Goal: Transaction & Acquisition: Subscribe to service/newsletter

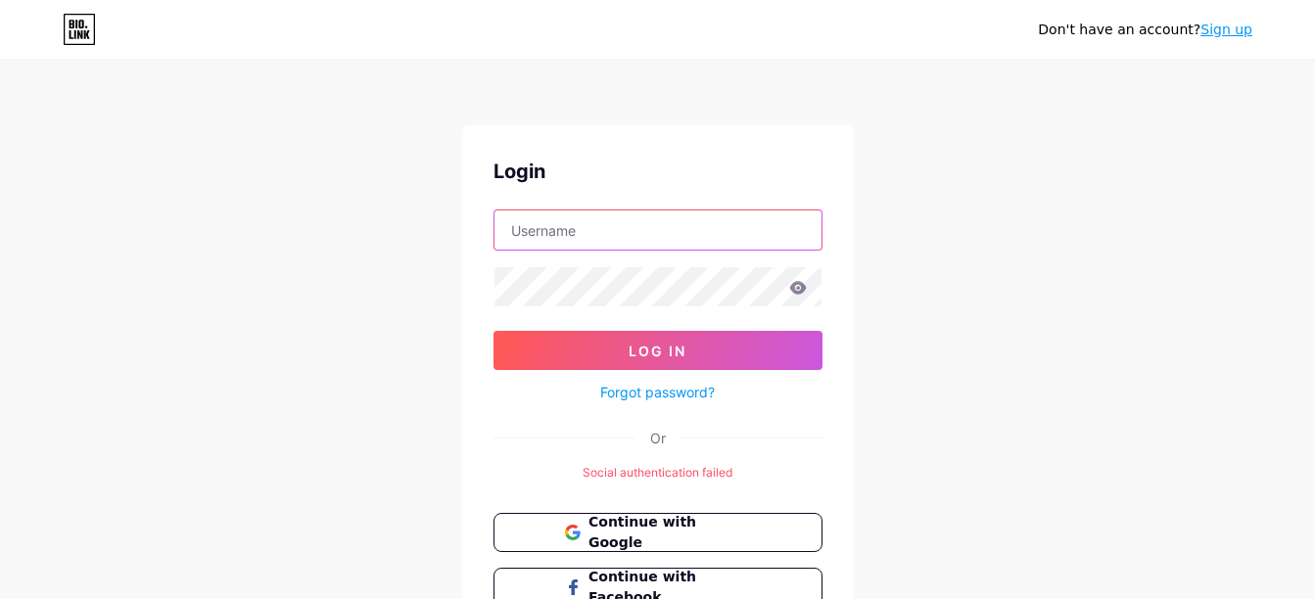
click at [604, 233] on input "text" at bounding box center [657, 230] width 327 height 39
type input "nishantkumarjha00@gmail.com"
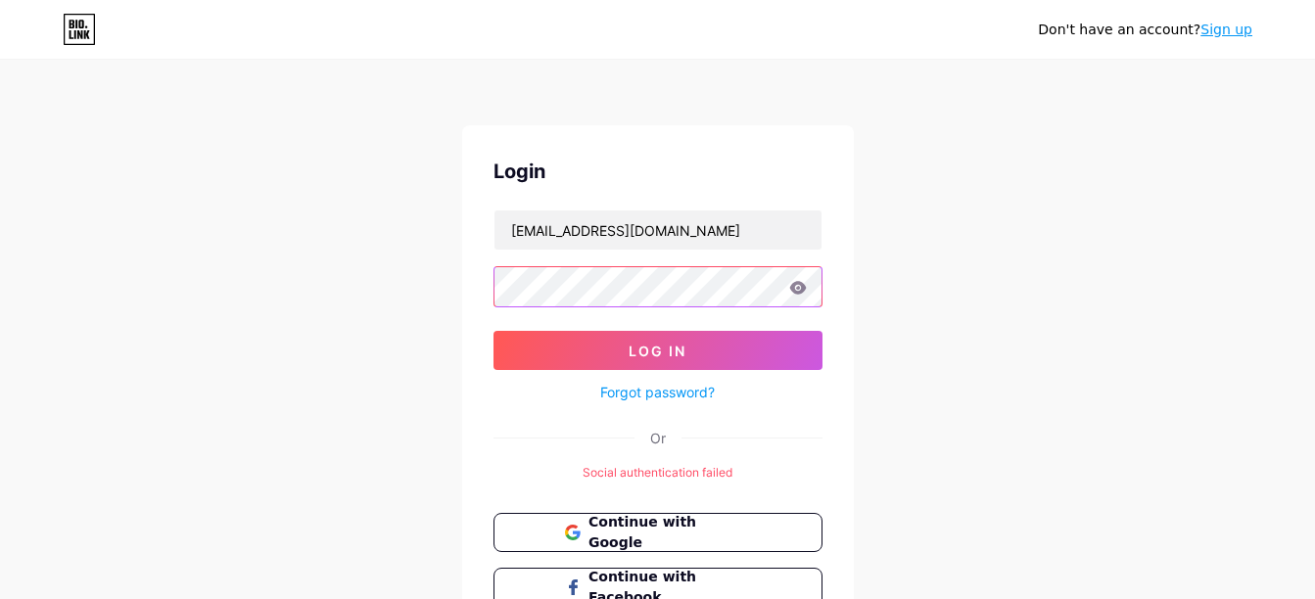
scroll to position [156, 0]
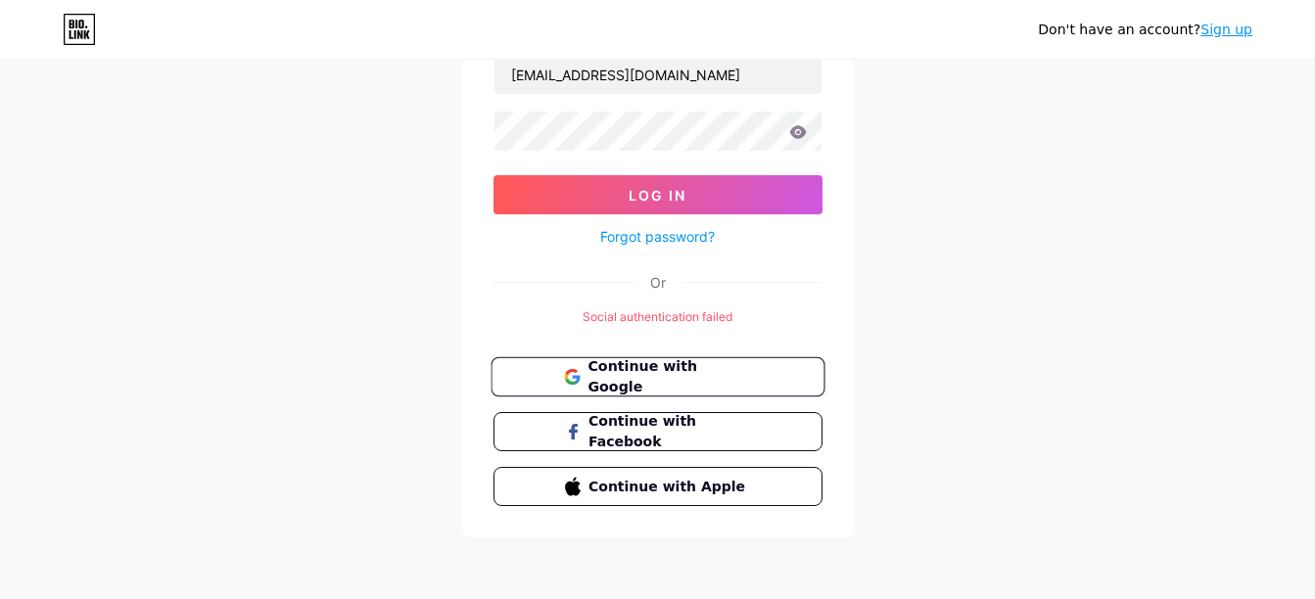
click at [632, 389] on button "Continue with Google" at bounding box center [658, 377] width 334 height 40
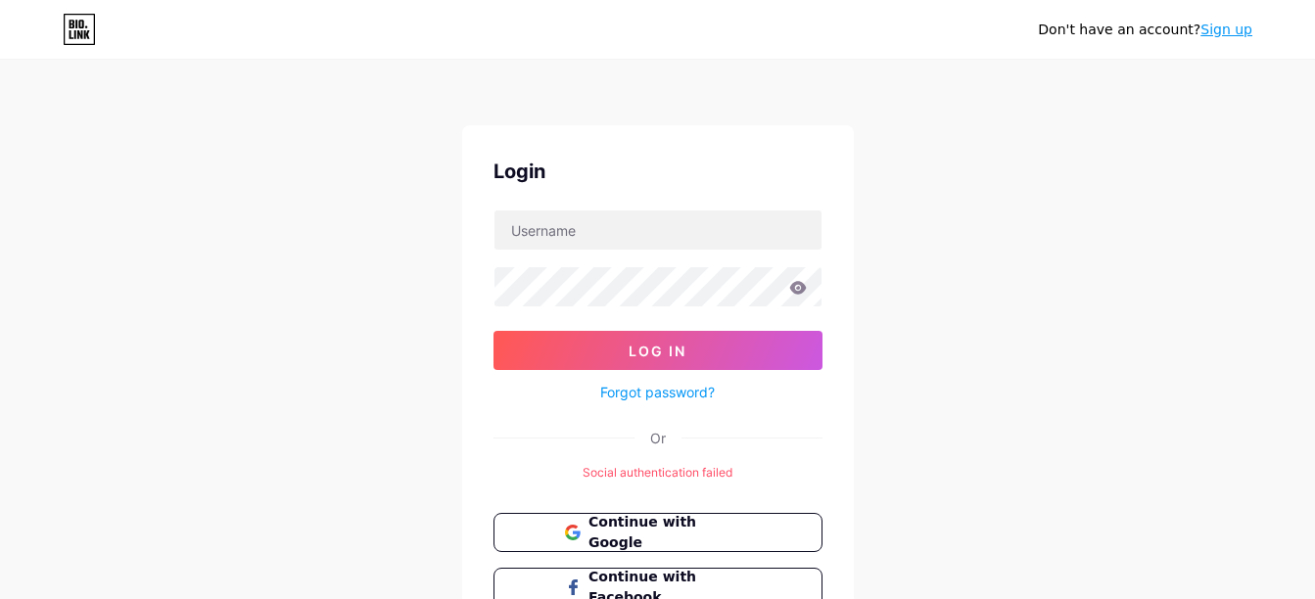
click at [829, 207] on div "Login Log In Forgot password? Or Social authentication failed Continue with Goo…" at bounding box center [658, 409] width 392 height 568
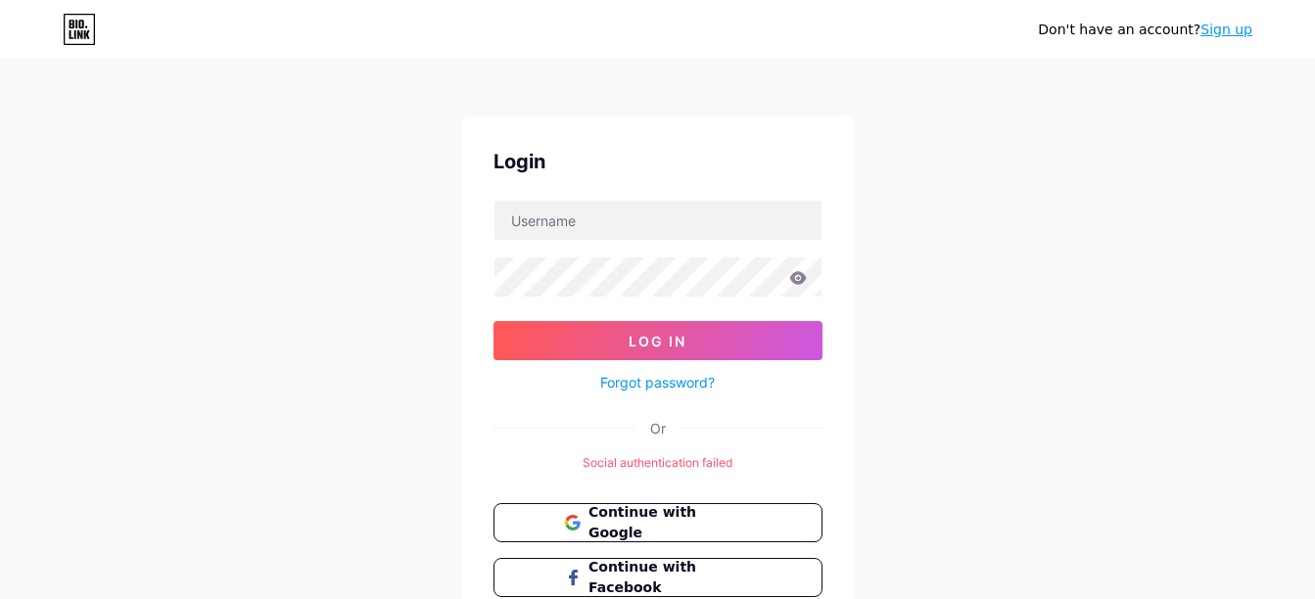
click at [1255, 27] on div "Don't have an account? Sign up" at bounding box center [657, 29] width 1315 height 31
click at [1236, 31] on link "Sign up" at bounding box center [1226, 30] width 52 height 16
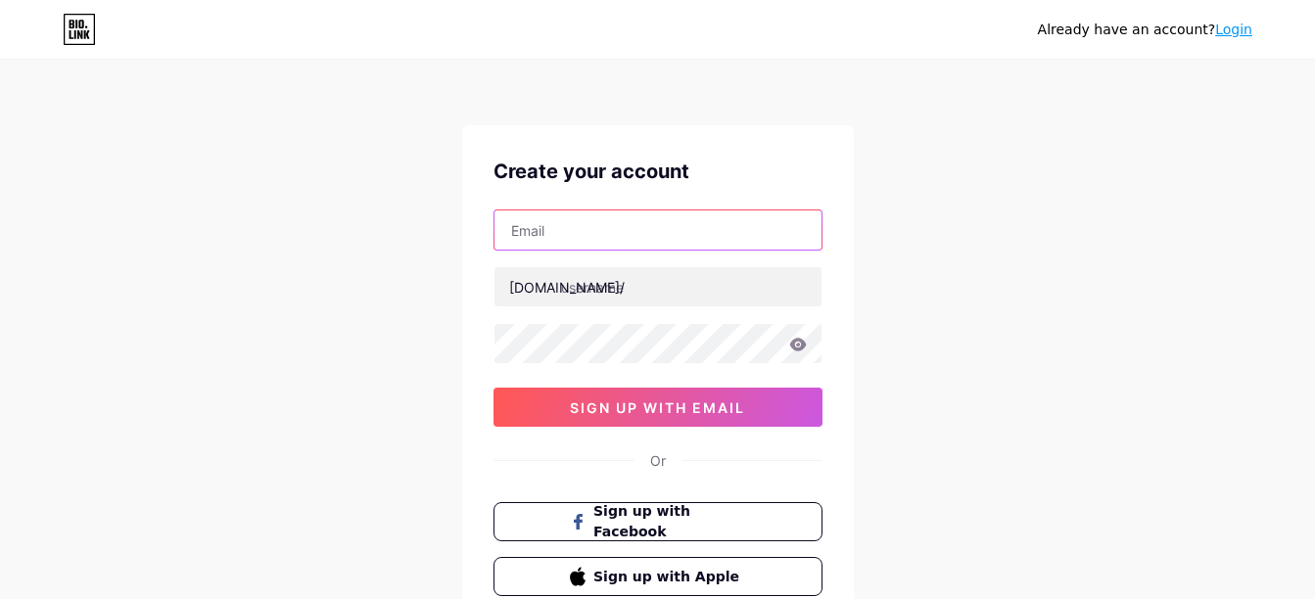
click at [608, 231] on input "text" at bounding box center [657, 230] width 327 height 39
click at [594, 228] on input "text" at bounding box center [657, 230] width 327 height 39
type input "[EMAIL_ADDRESS][PERSON_NAME][DOMAIN_NAME]"
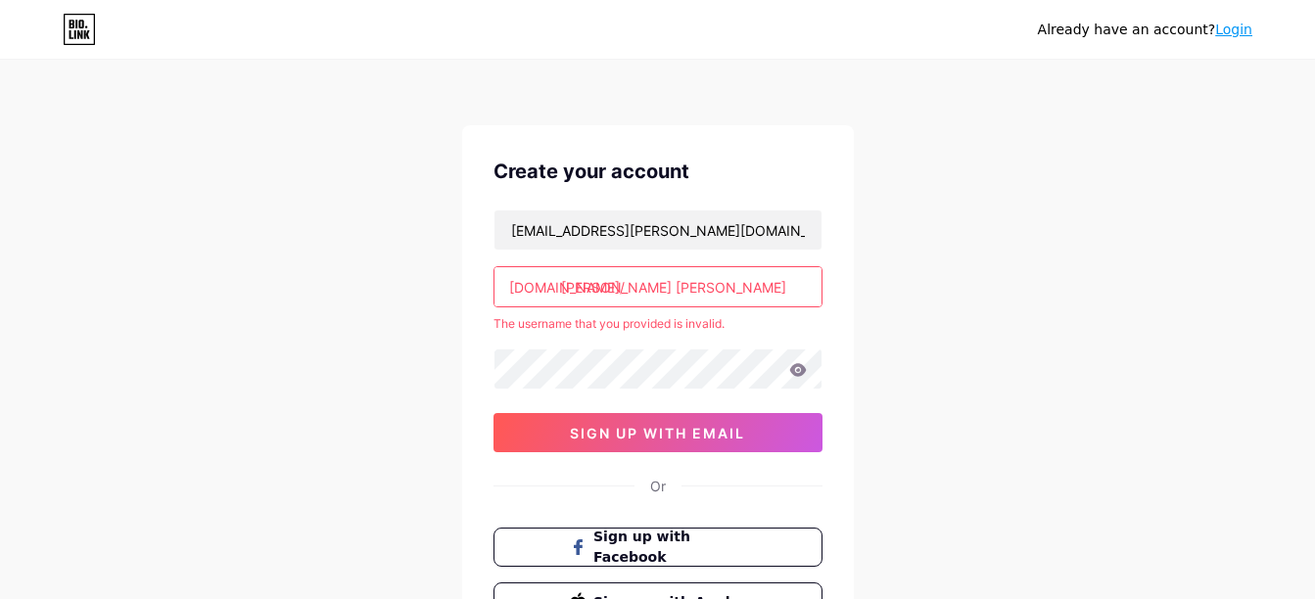
click at [658, 288] on input "nishant kumar jha" at bounding box center [657, 286] width 327 height 39
click at [609, 289] on input "nishant kumarjha" at bounding box center [657, 286] width 327 height 39
type input "nishantkumarjha"
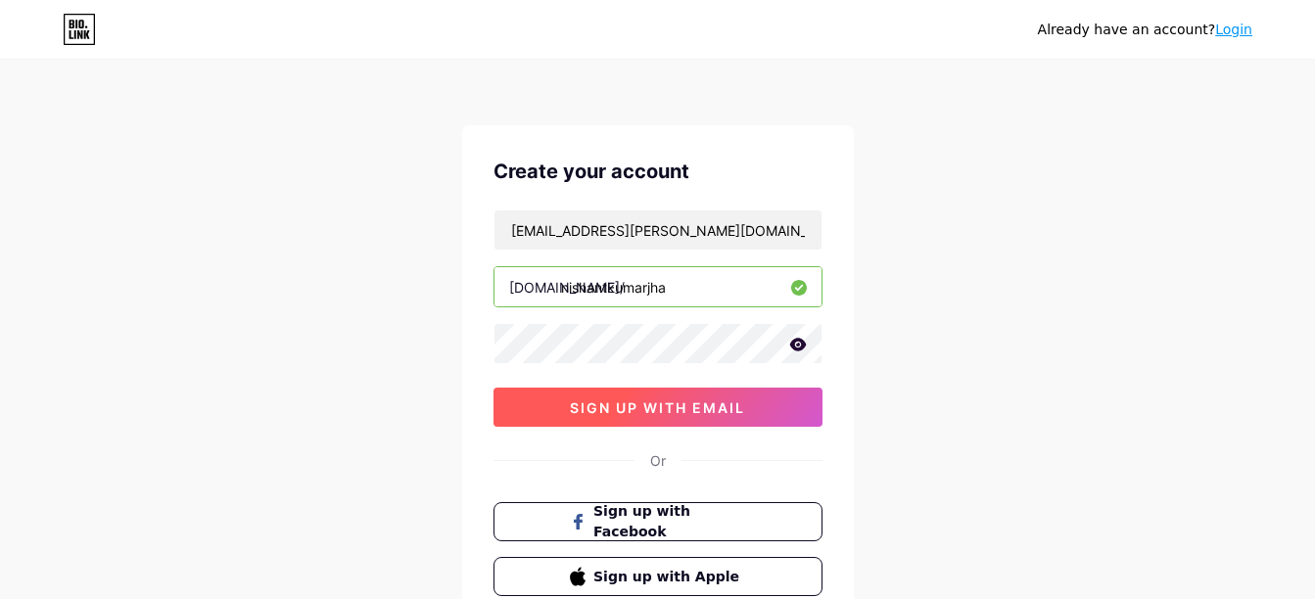
click at [624, 416] on button "sign up with email" at bounding box center [658, 407] width 329 height 39
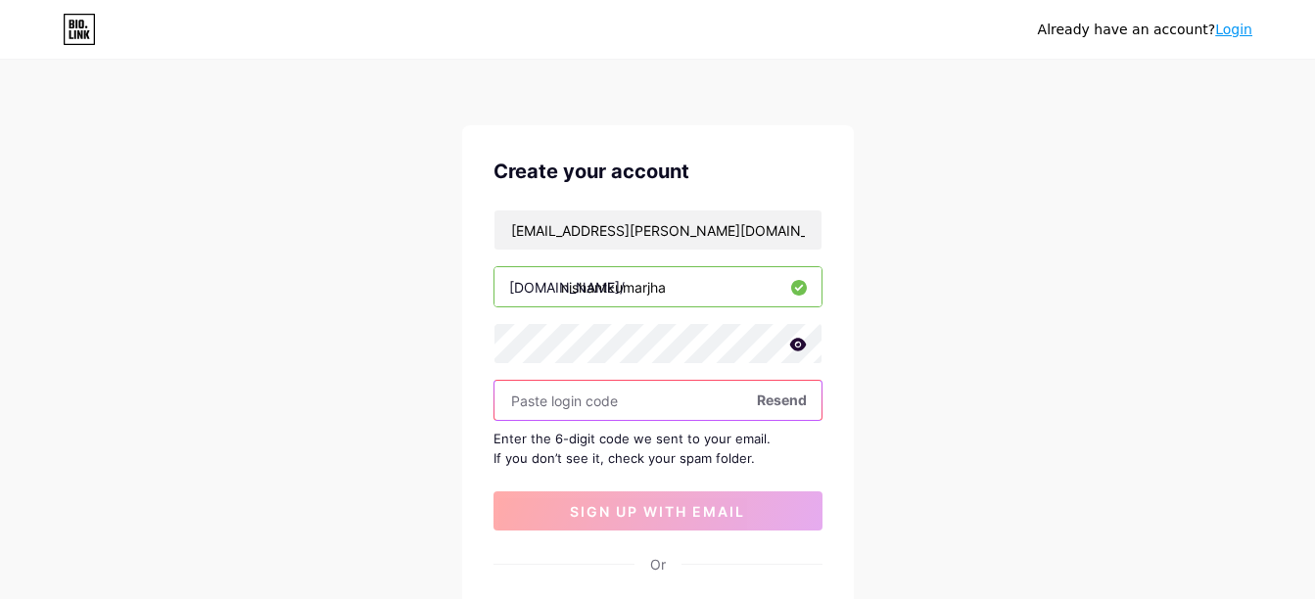
click at [627, 399] on input "text" at bounding box center [657, 400] width 327 height 39
paste input "918187"
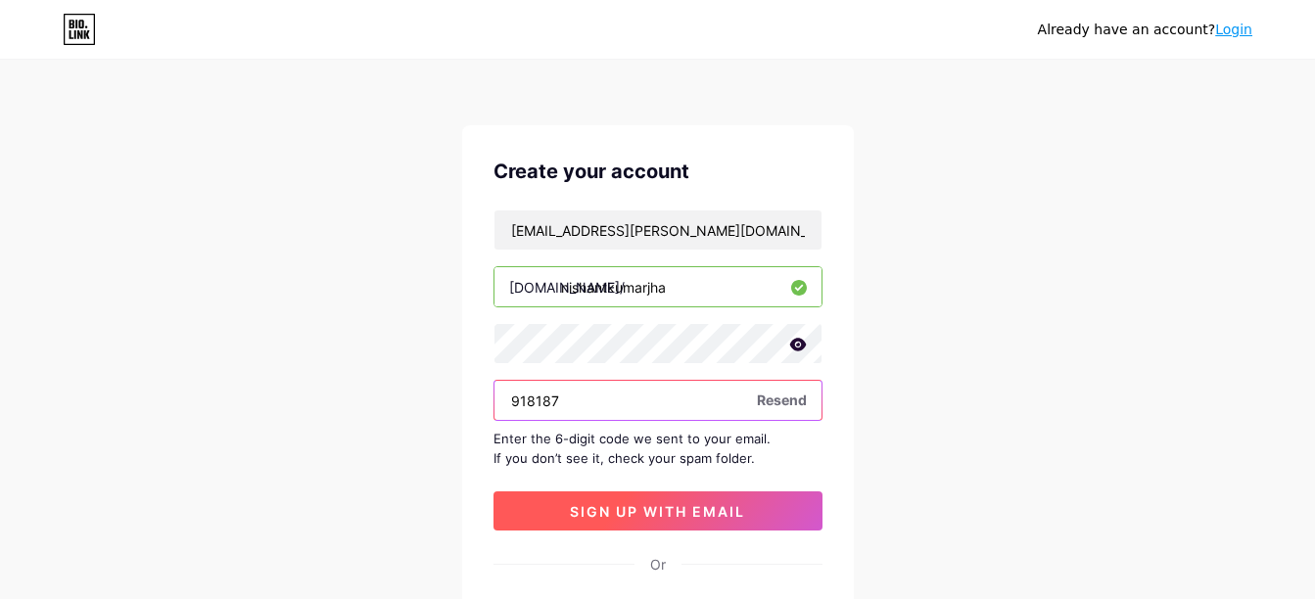
type input "918187"
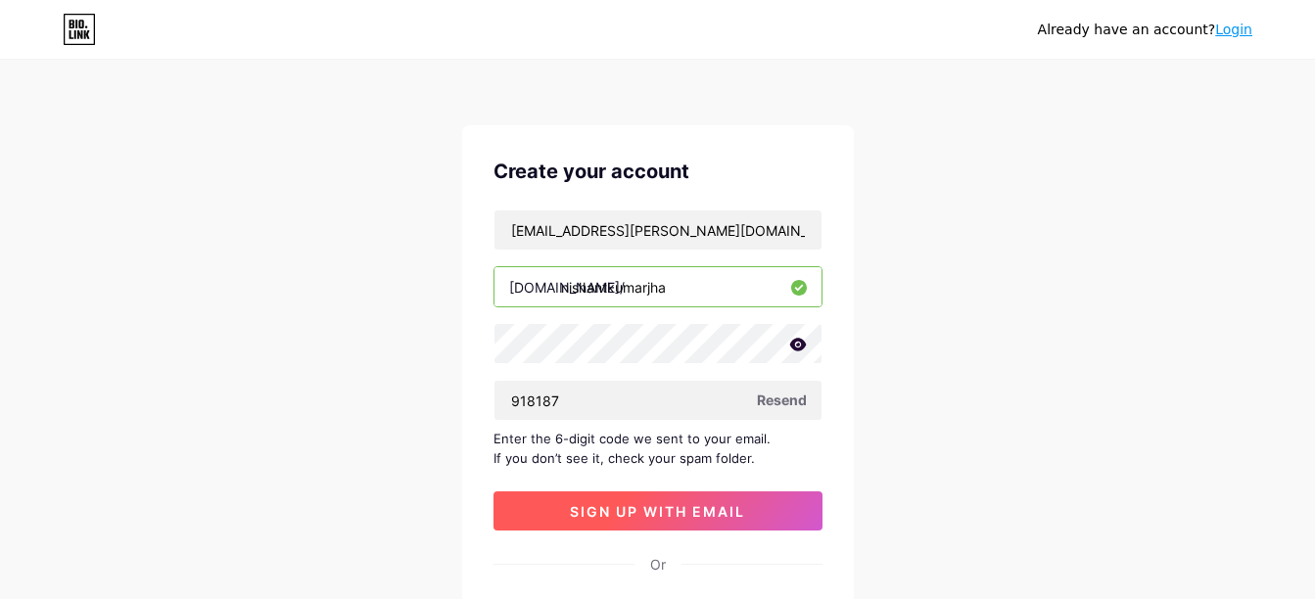
click at [643, 512] on span "sign up with email" at bounding box center [657, 511] width 175 height 17
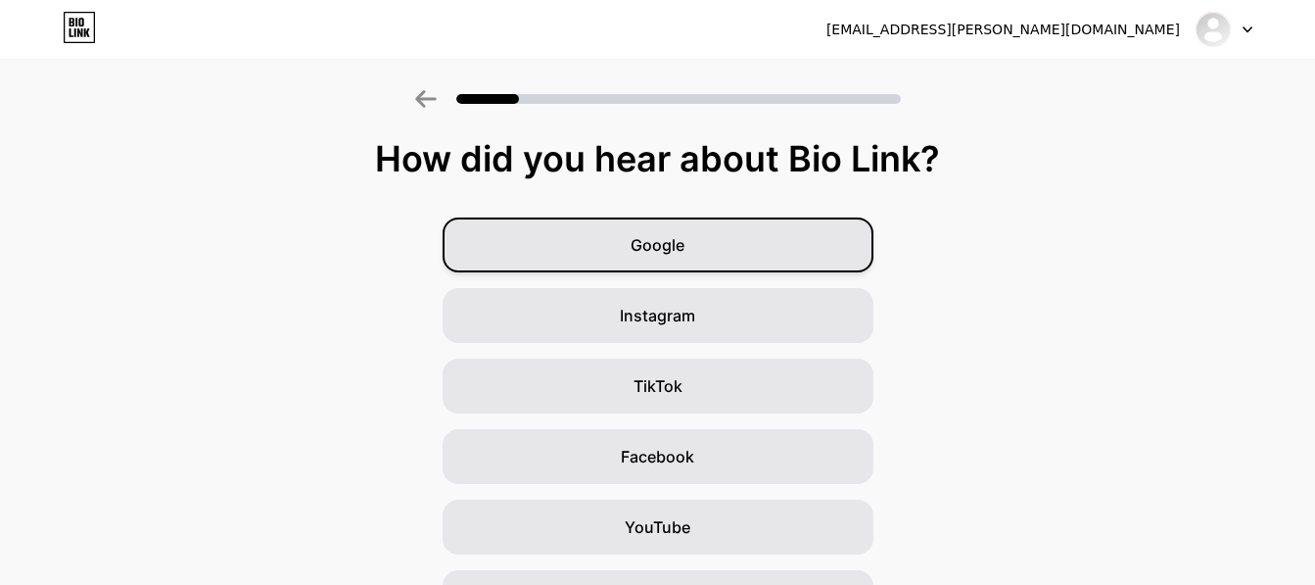
click at [743, 241] on div "Google" at bounding box center [658, 244] width 431 height 55
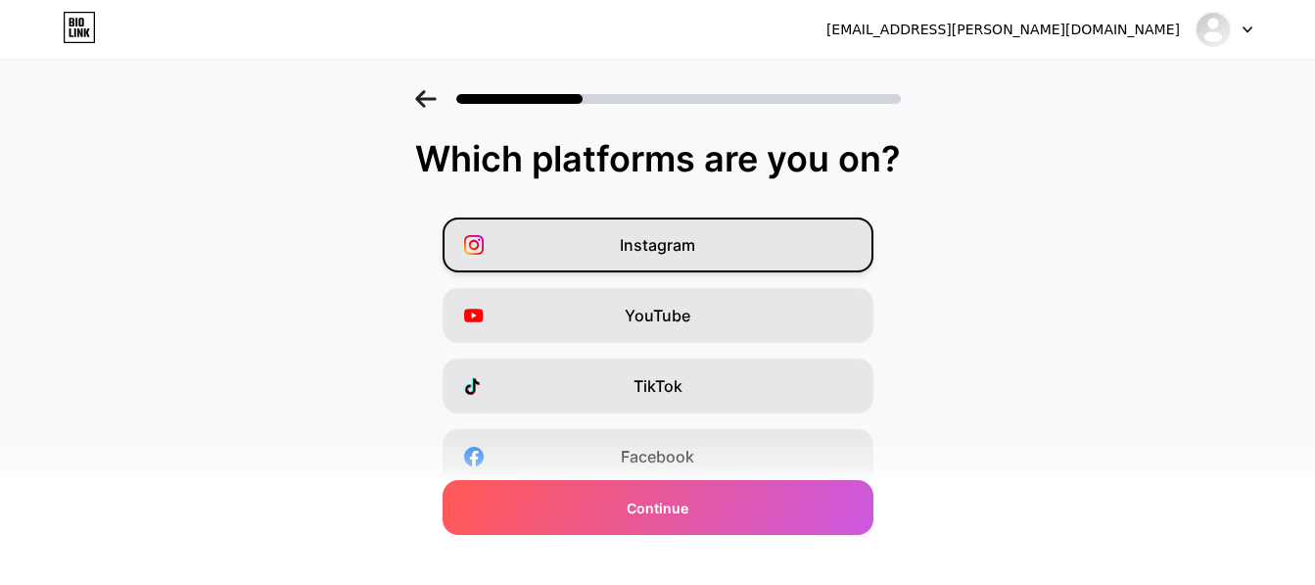
click at [676, 241] on span "Instagram" at bounding box center [657, 245] width 75 height 24
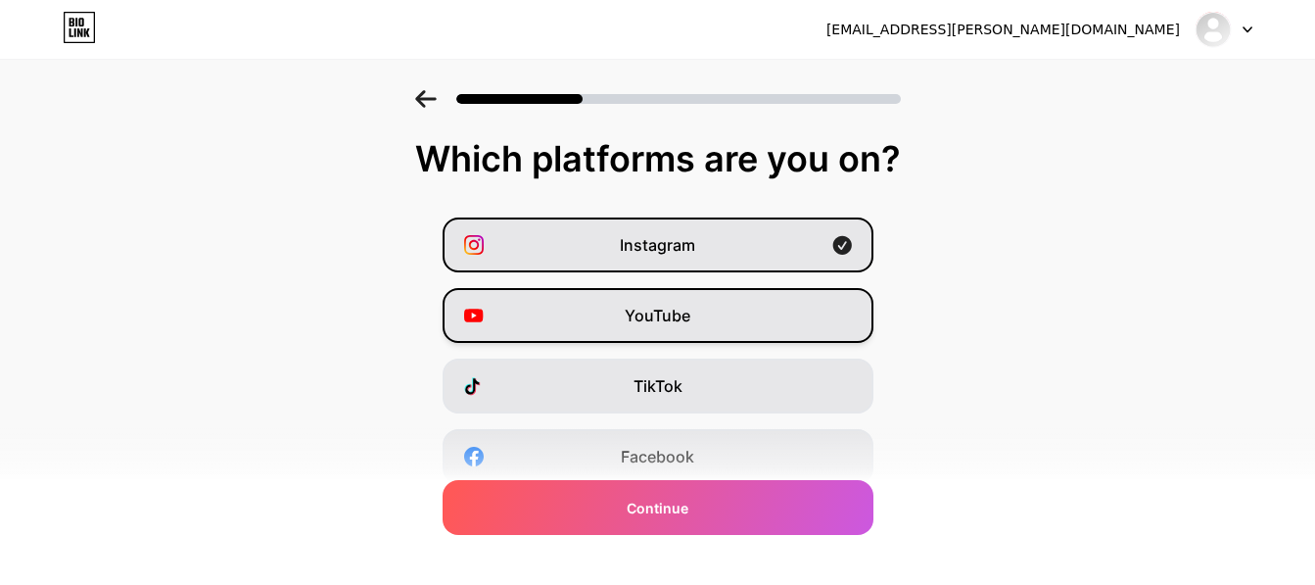
click at [667, 328] on div "YouTube" at bounding box center [658, 315] width 431 height 55
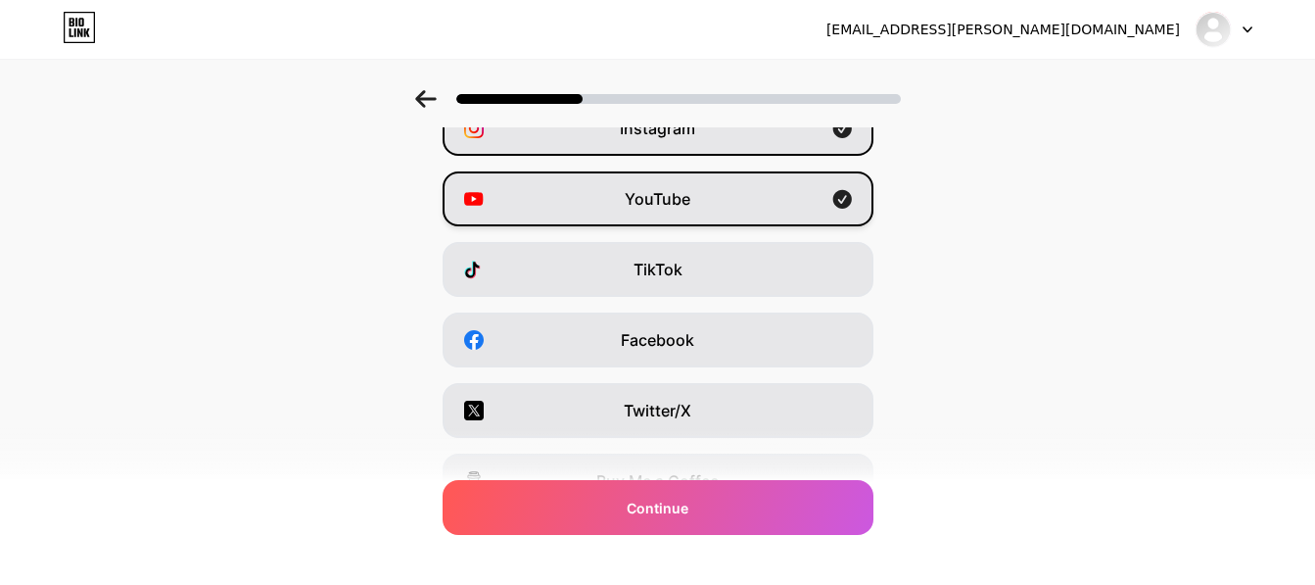
scroll to position [118, 0]
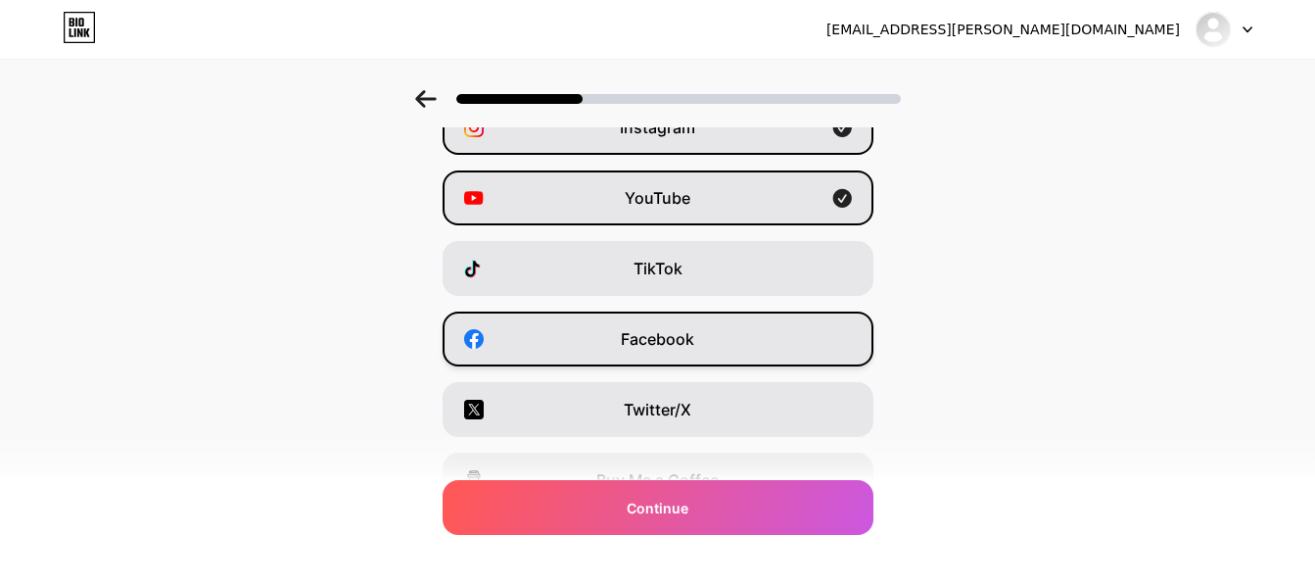
click at [711, 336] on div "Facebook" at bounding box center [658, 338] width 431 height 55
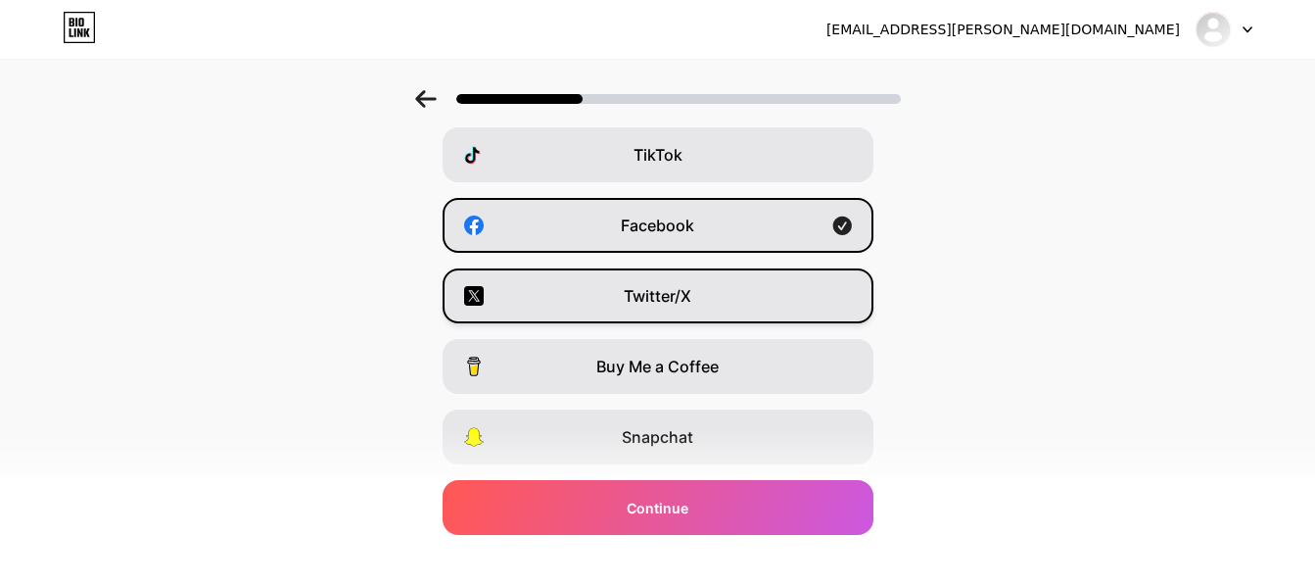
click at [711, 307] on div "Twitter/X" at bounding box center [658, 295] width 431 height 55
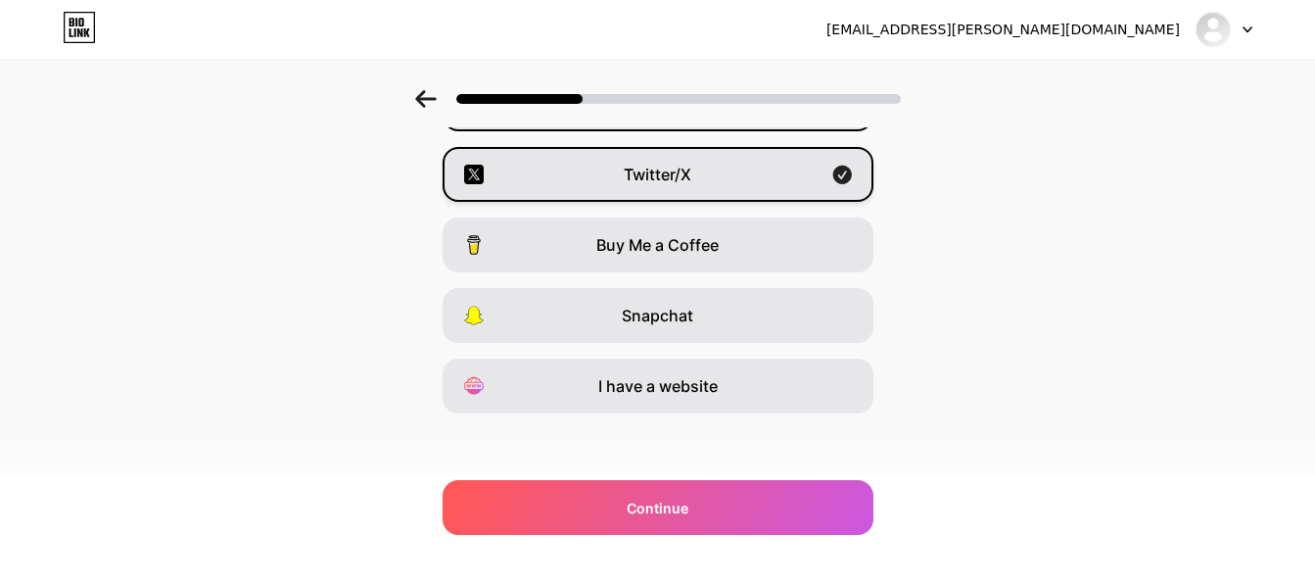
scroll to position [357, 0]
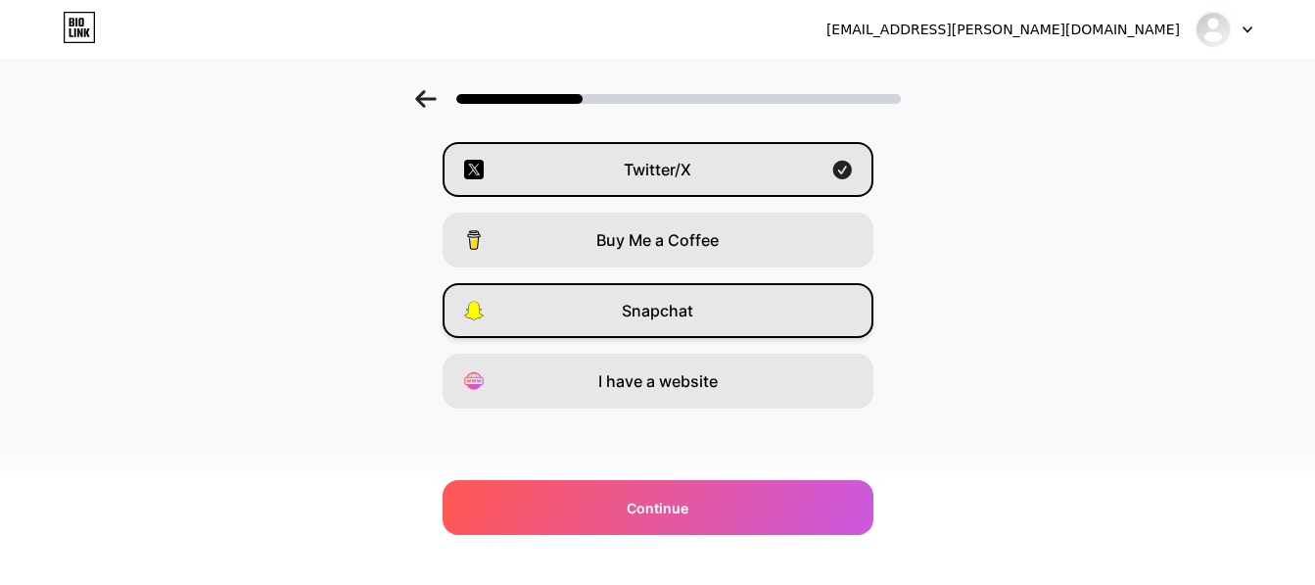
click at [711, 306] on div "Snapchat" at bounding box center [658, 310] width 431 height 55
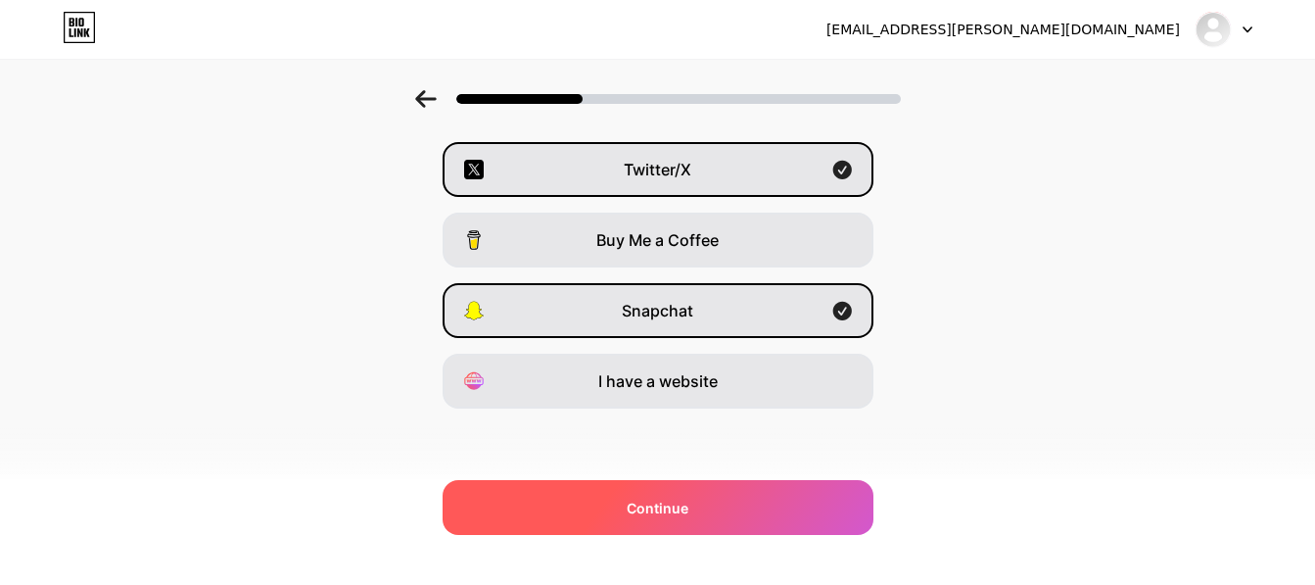
click at [708, 496] on div "Continue" at bounding box center [658, 507] width 431 height 55
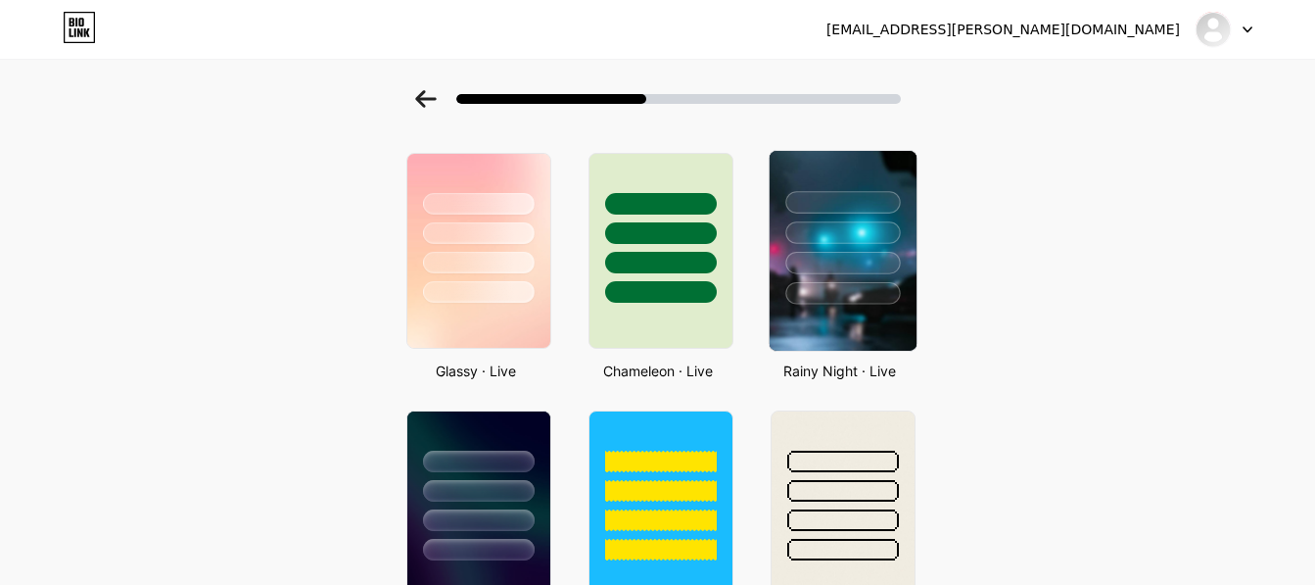
scroll to position [580, 0]
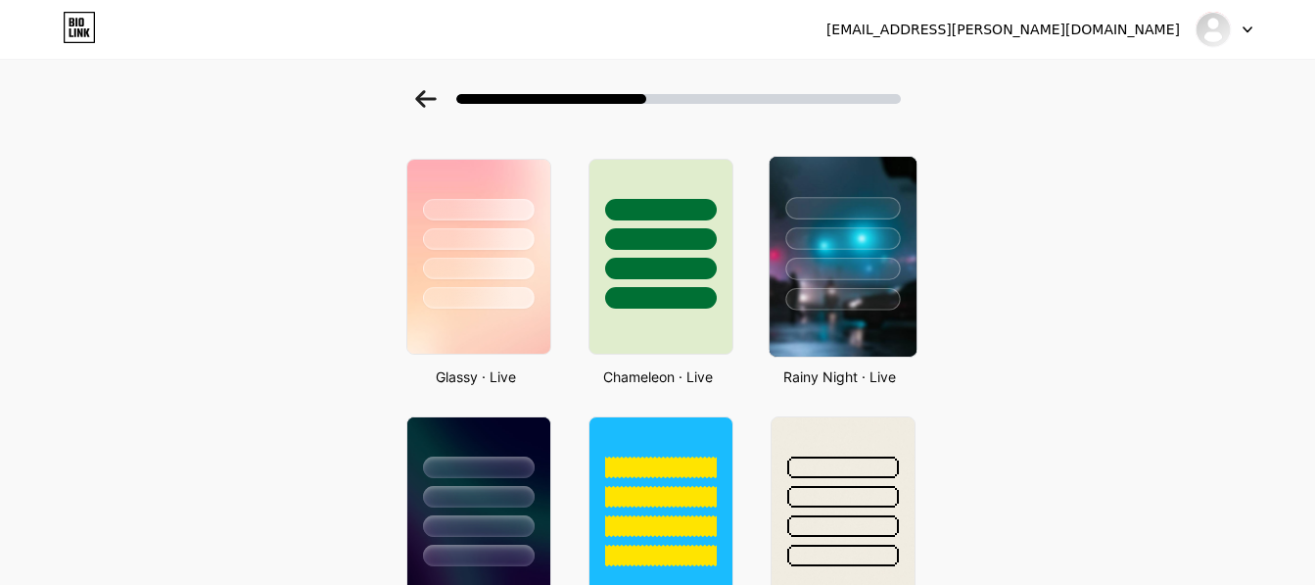
click at [861, 280] on div at bounding box center [842, 234] width 147 height 154
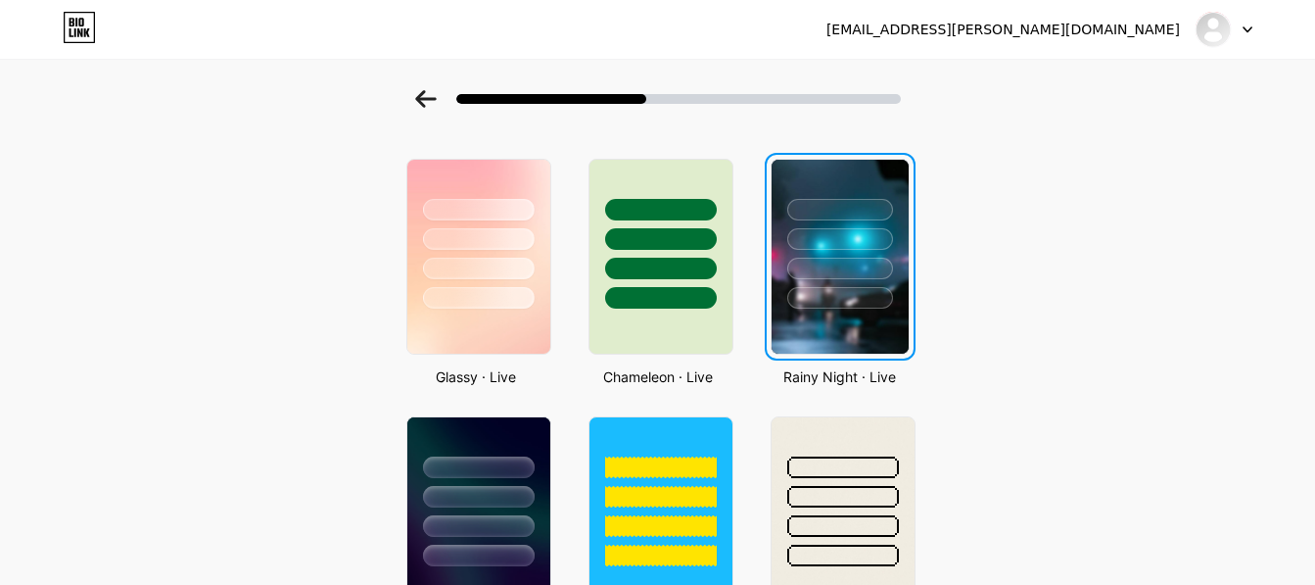
scroll to position [0, 0]
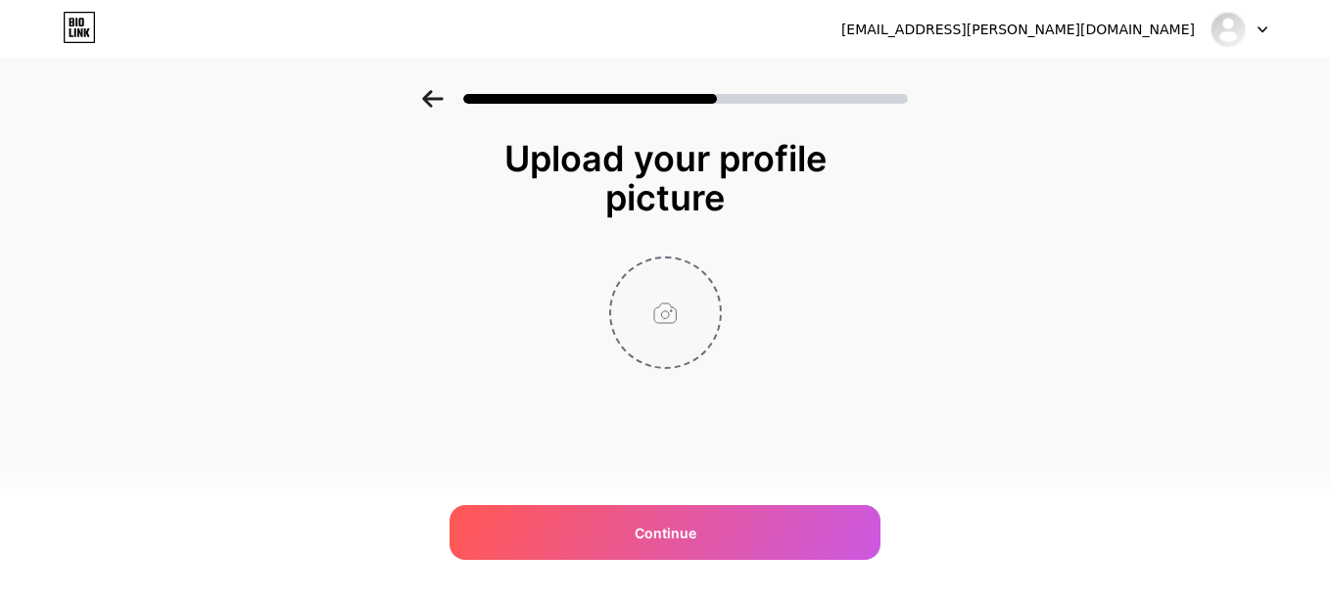
click at [687, 306] on input "file" at bounding box center [665, 313] width 109 height 109
type input "C:\fakepath\unnamed.gif"
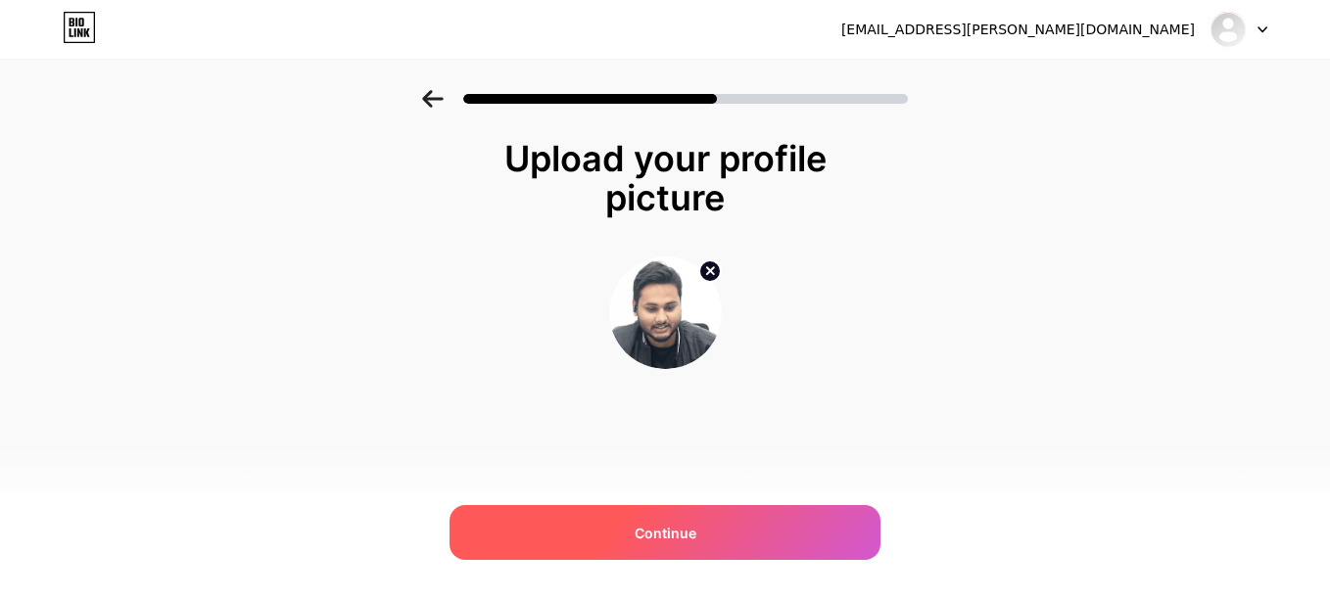
click at [689, 520] on div "Continue" at bounding box center [664, 532] width 431 height 55
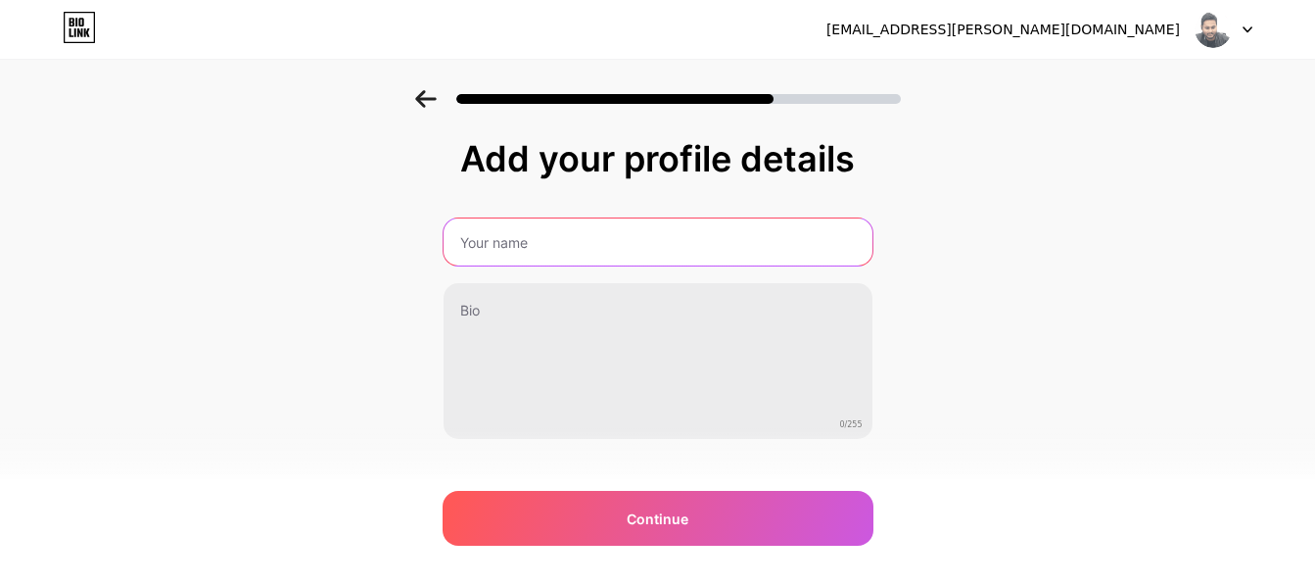
click at [547, 244] on input "text" at bounding box center [658, 241] width 429 height 47
type input "Nishant Kumar Jha"
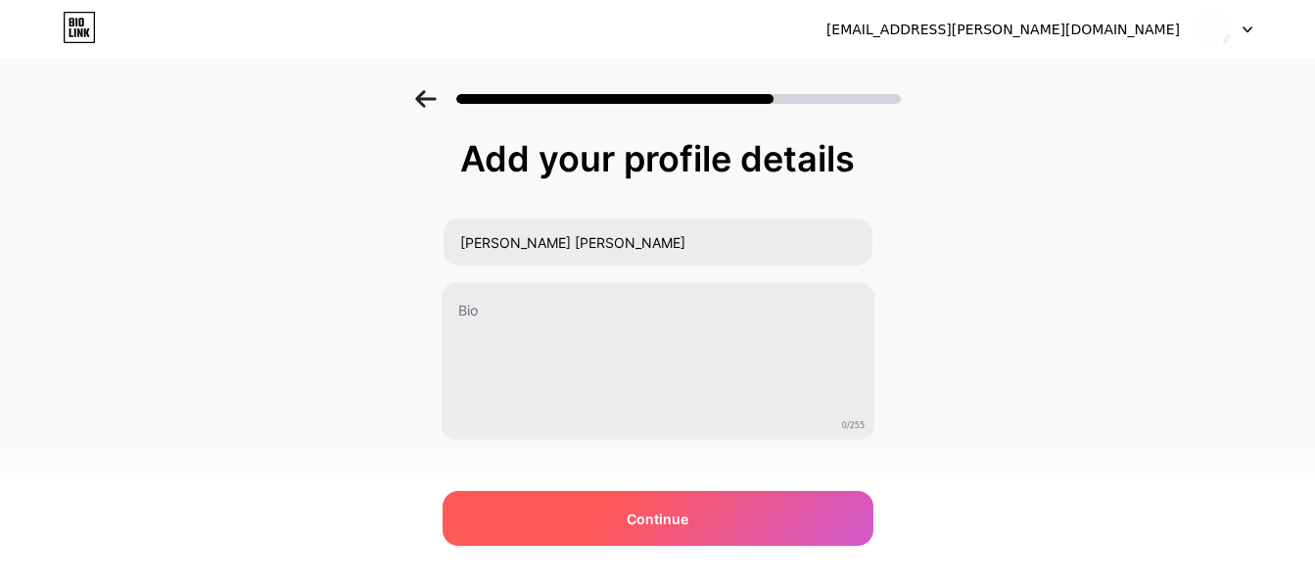
click at [639, 513] on span "Continue" at bounding box center [658, 518] width 62 height 21
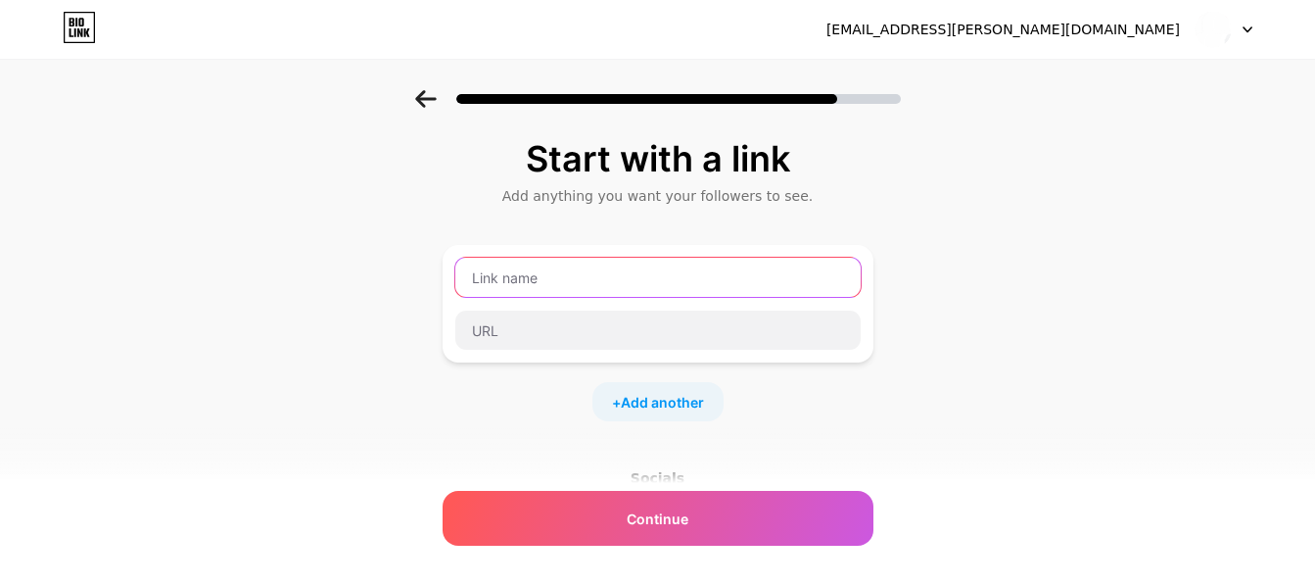
click at [589, 279] on input "text" at bounding box center [657, 277] width 405 height 39
drag, startPoint x: 589, startPoint y: 279, endPoint x: 654, endPoint y: 408, distance: 144.5
click at [654, 408] on div "+ Add another" at bounding box center [658, 333] width 431 height 176
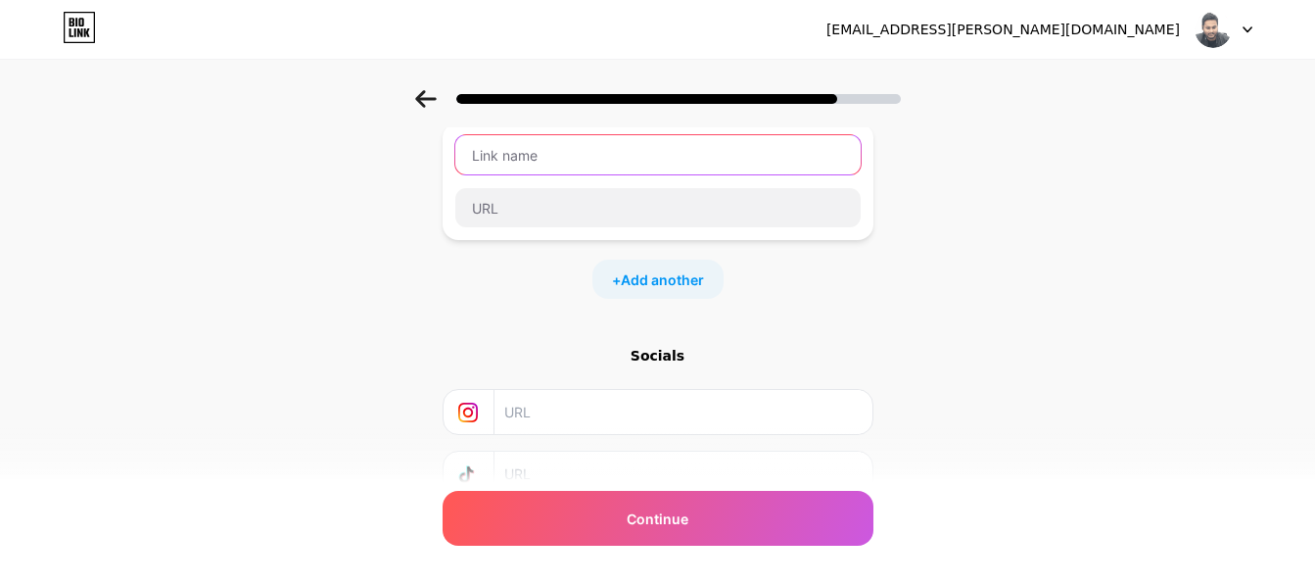
scroll to position [121, 0]
click at [602, 154] on input "text" at bounding box center [657, 155] width 405 height 39
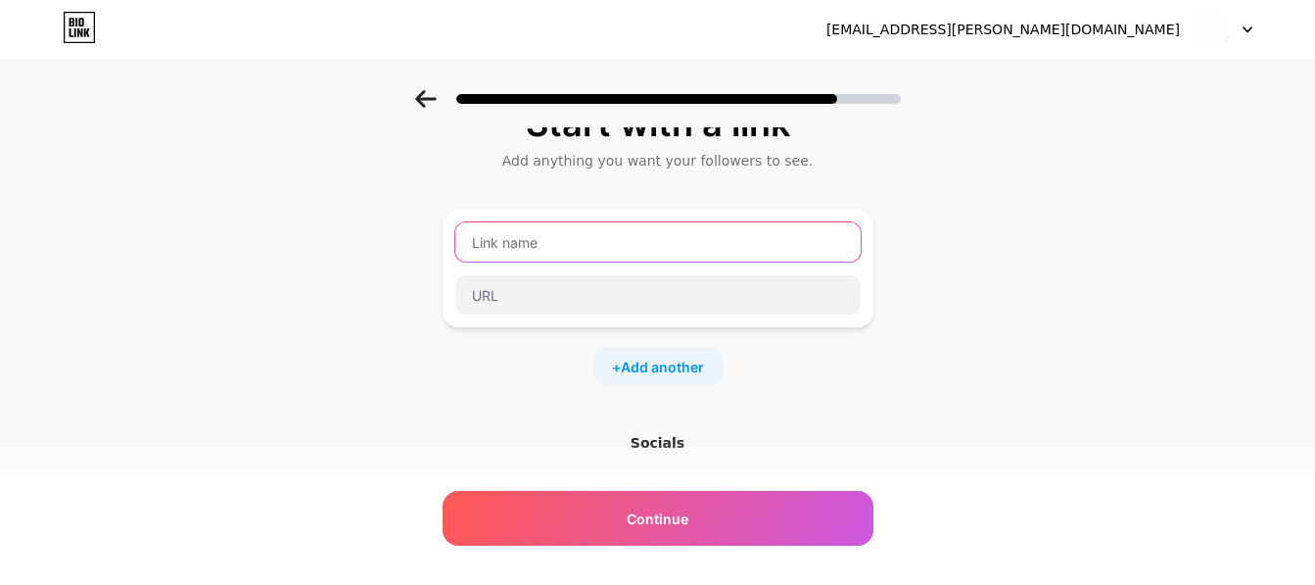
scroll to position [34, 0]
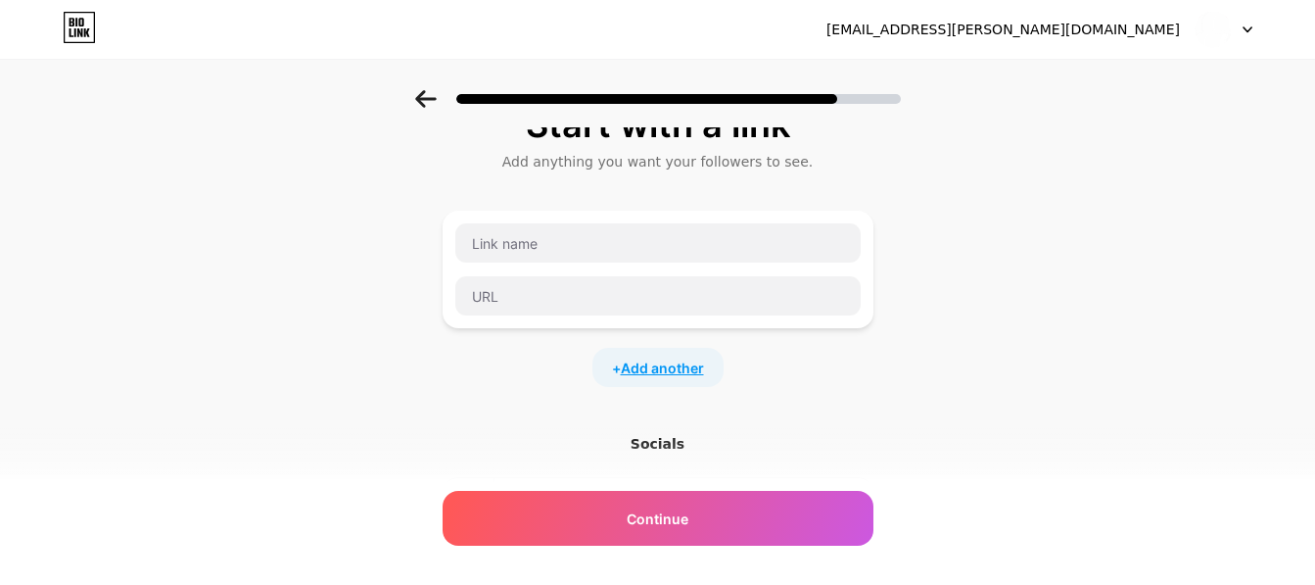
click at [668, 357] on span "Add another" at bounding box center [662, 367] width 83 height 21
click at [637, 375] on input "text" at bounding box center [657, 379] width 405 height 39
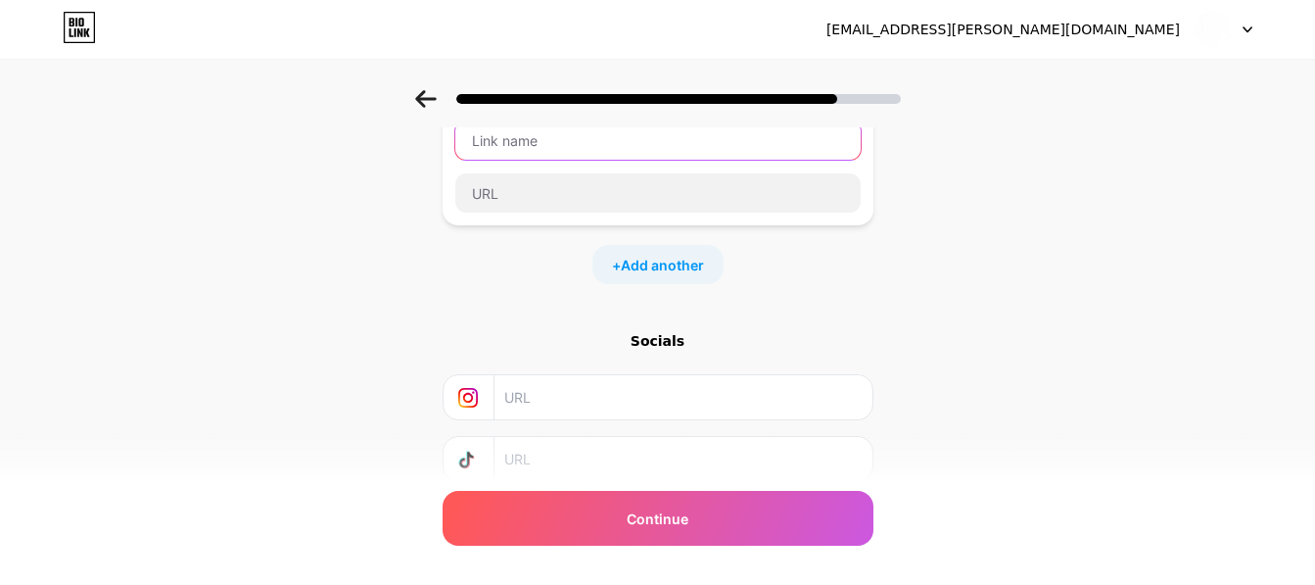
scroll to position [275, 0]
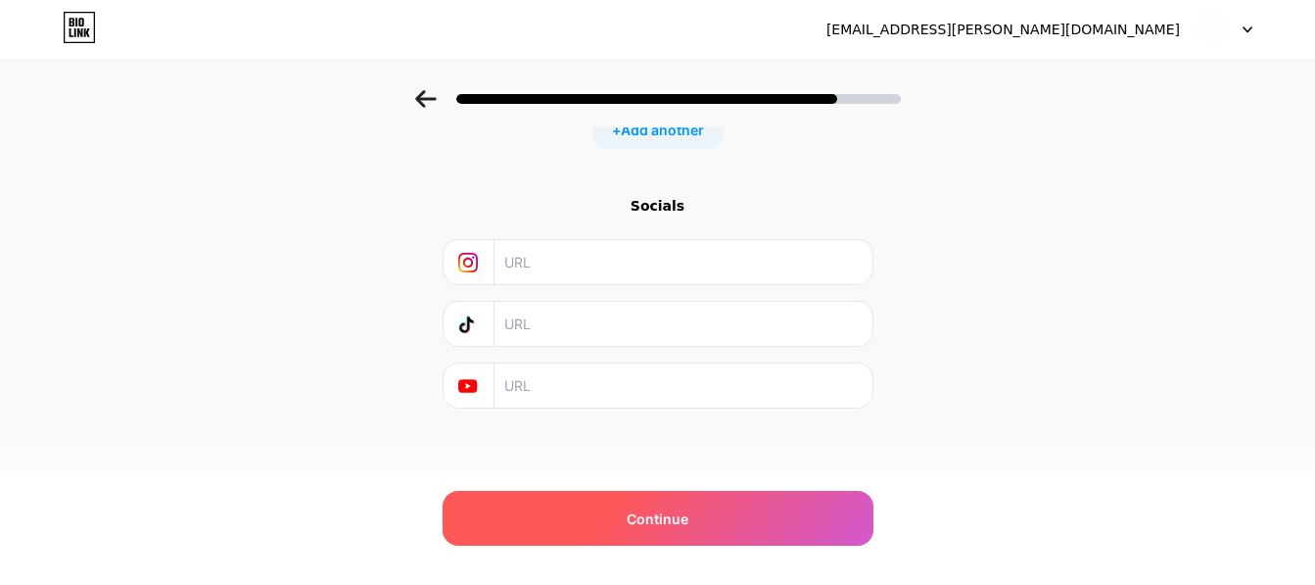
click at [713, 514] on div "Continue" at bounding box center [658, 518] width 431 height 55
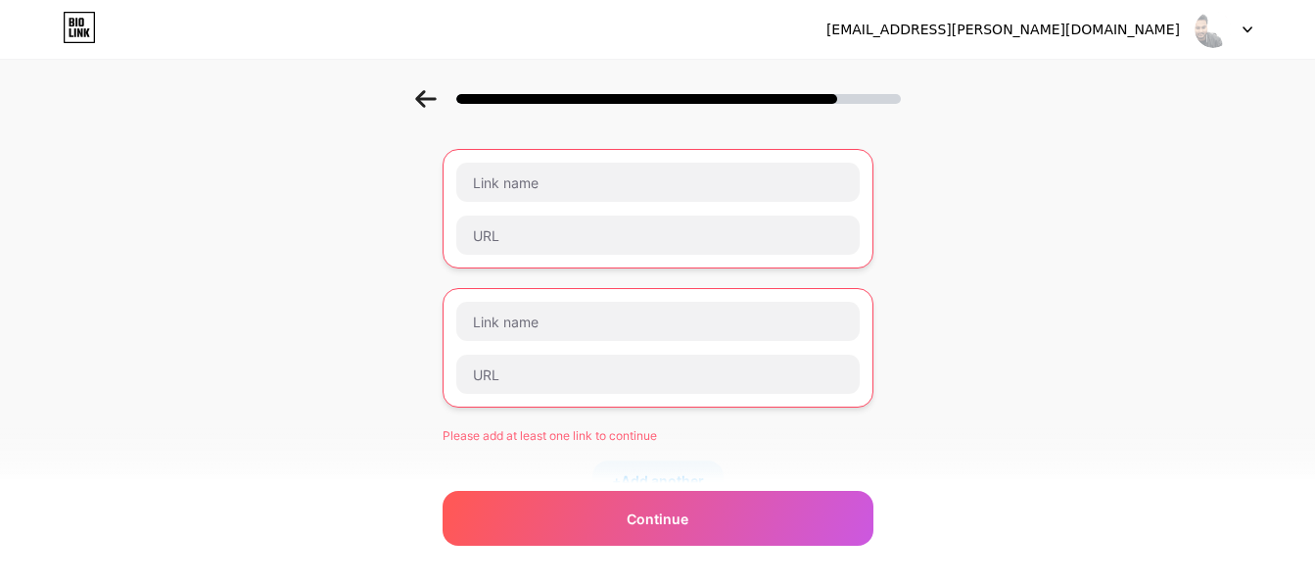
scroll to position [95, 10]
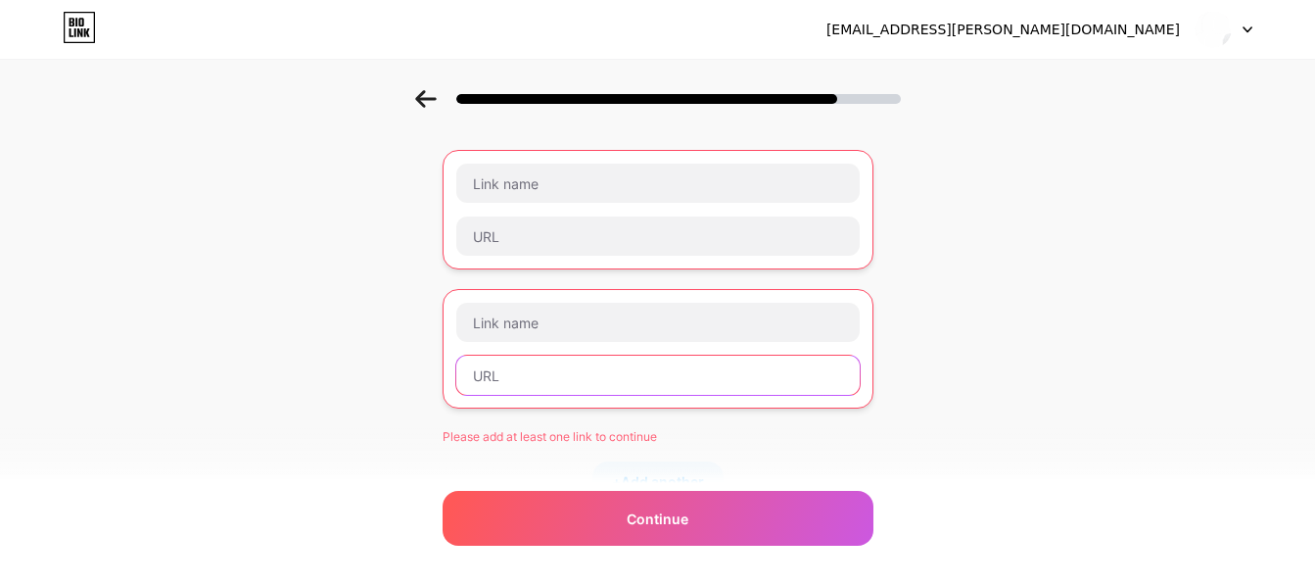
click at [610, 388] on input "text" at bounding box center [657, 374] width 403 height 39
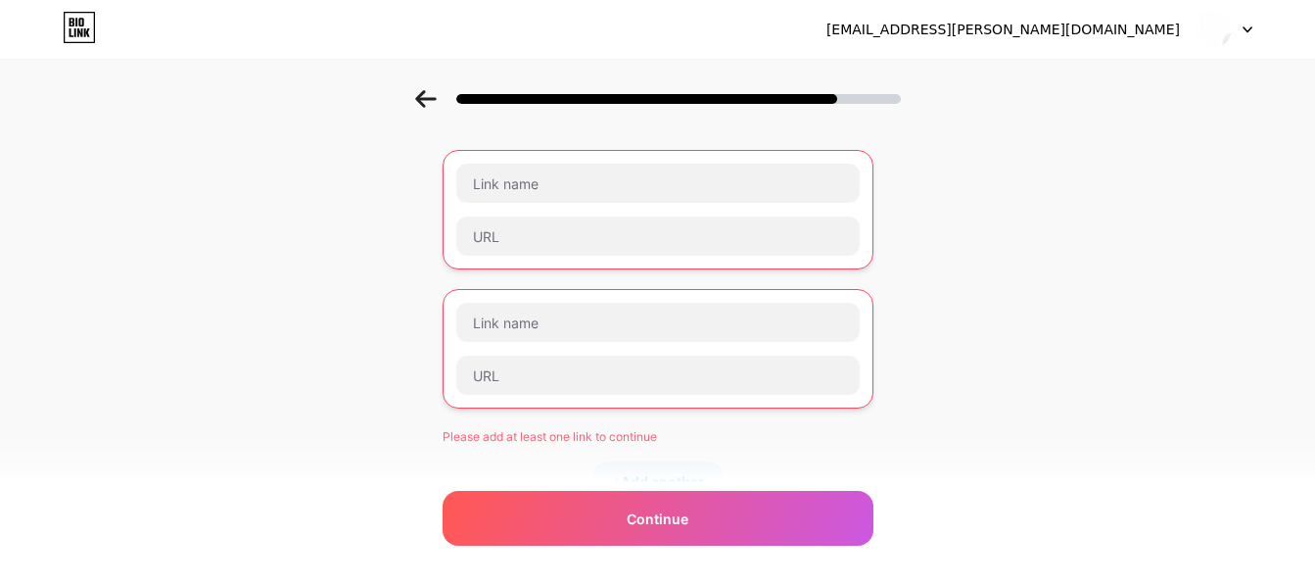
click at [602, 290] on div at bounding box center [658, 348] width 431 height 119
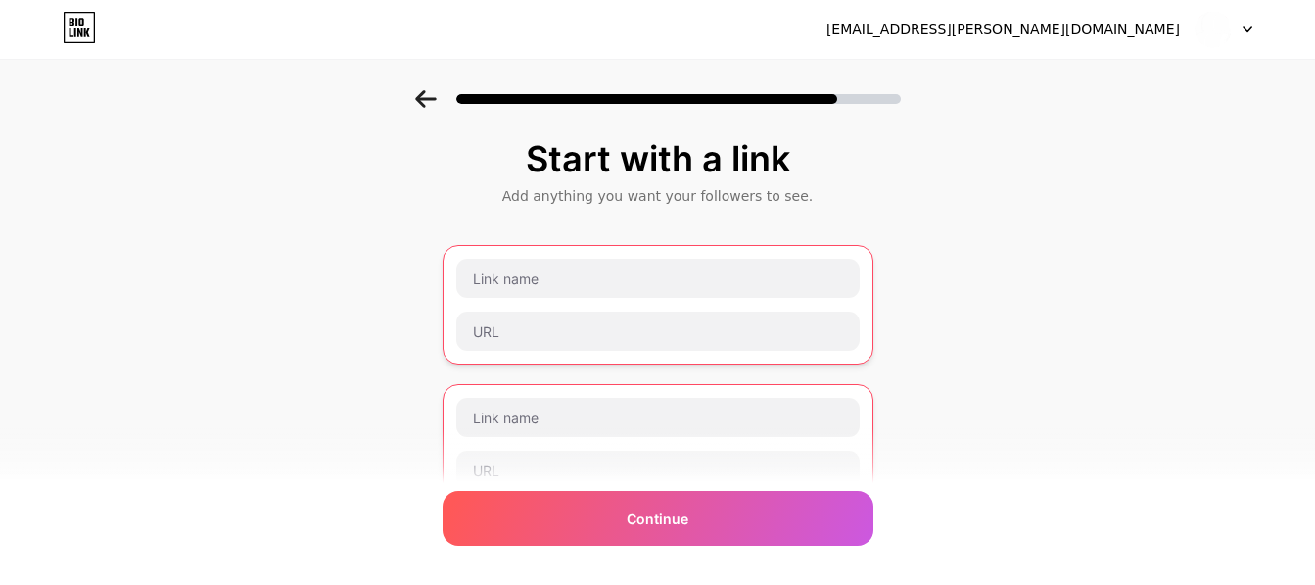
click at [433, 104] on icon at bounding box center [426, 99] width 22 height 18
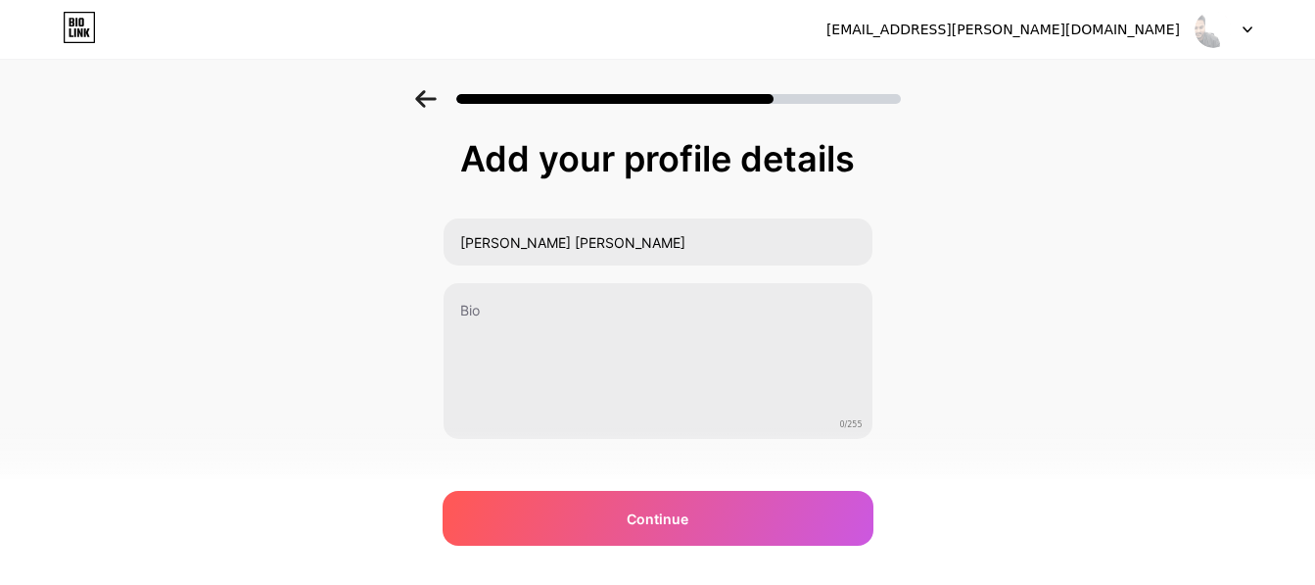
scroll to position [0, 0]
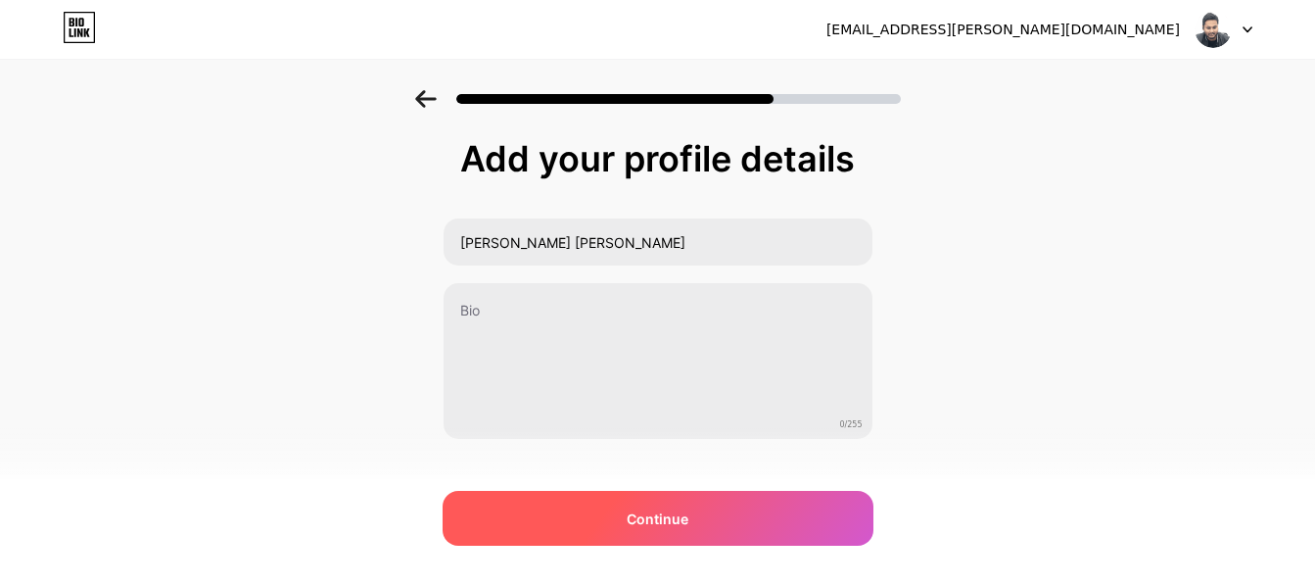
click at [634, 522] on div "Continue" at bounding box center [658, 518] width 431 height 55
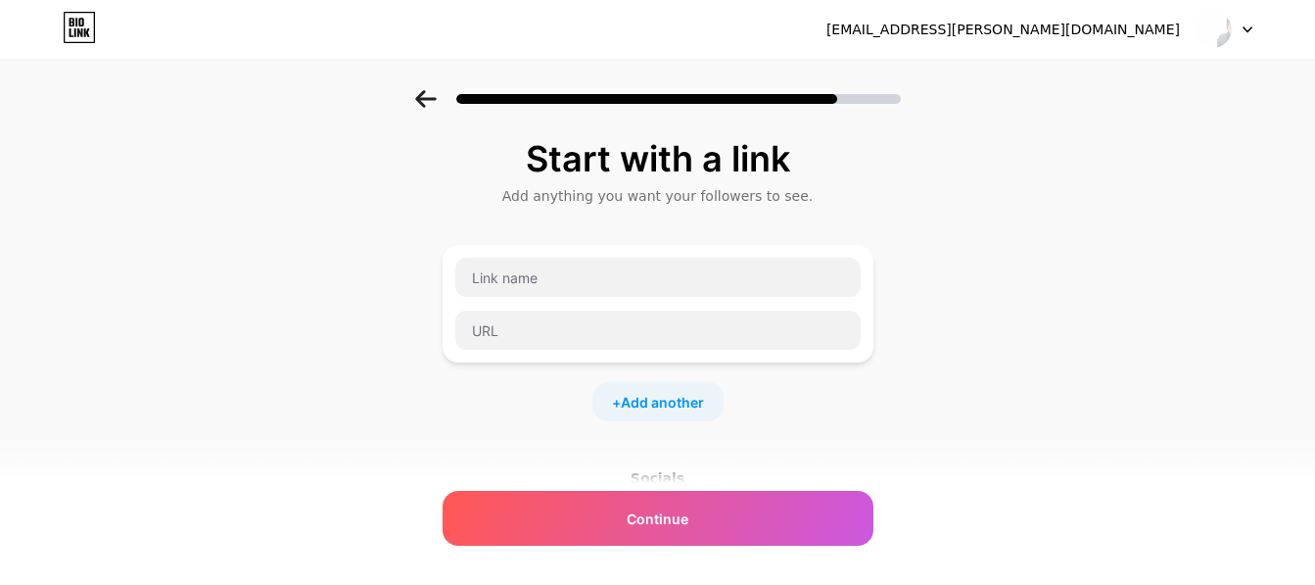
drag, startPoint x: 634, startPoint y: 522, endPoint x: 559, endPoint y: 484, distance: 83.6
click at [559, 484] on div "Socials" at bounding box center [658, 478] width 431 height 20
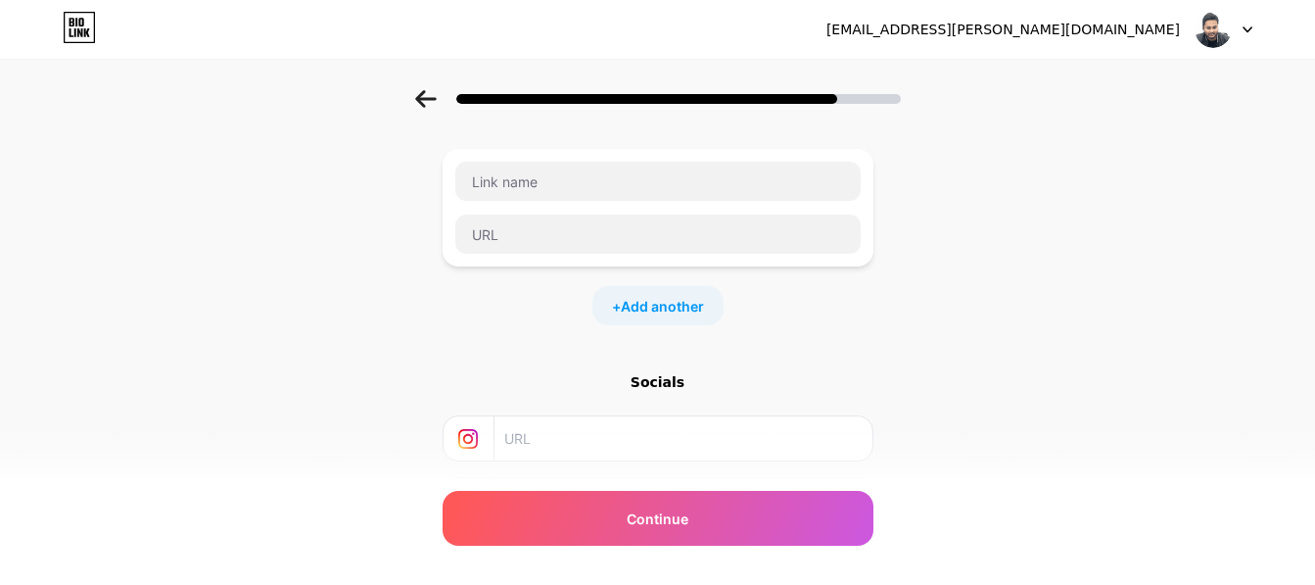
scroll to position [101, 0]
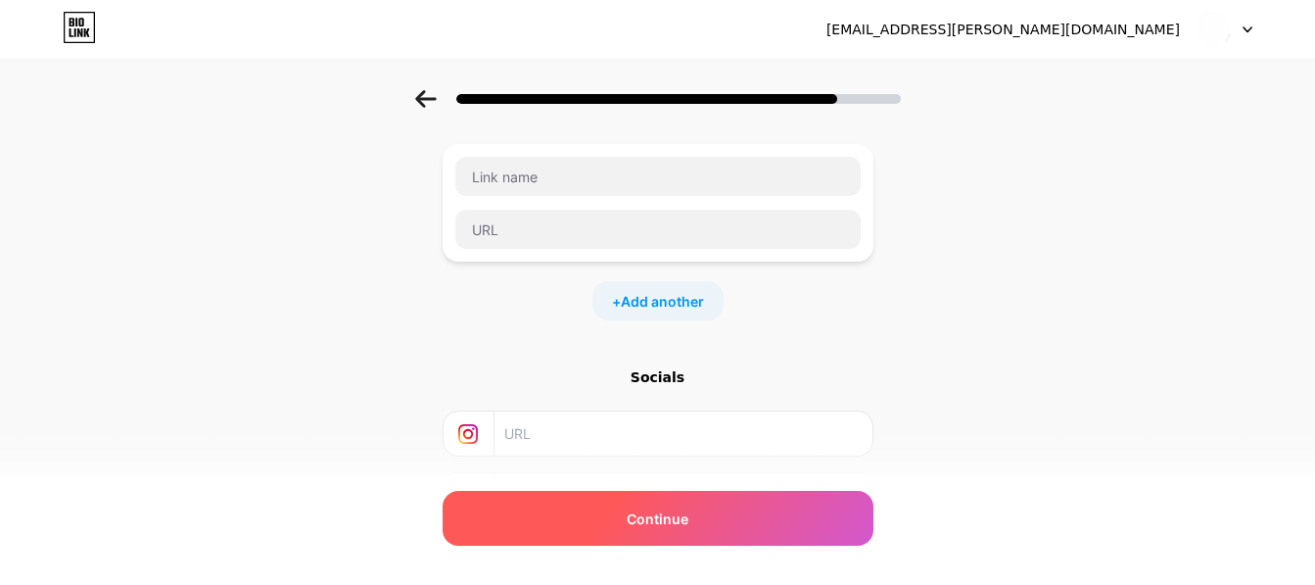
click at [646, 520] on span "Continue" at bounding box center [658, 518] width 62 height 21
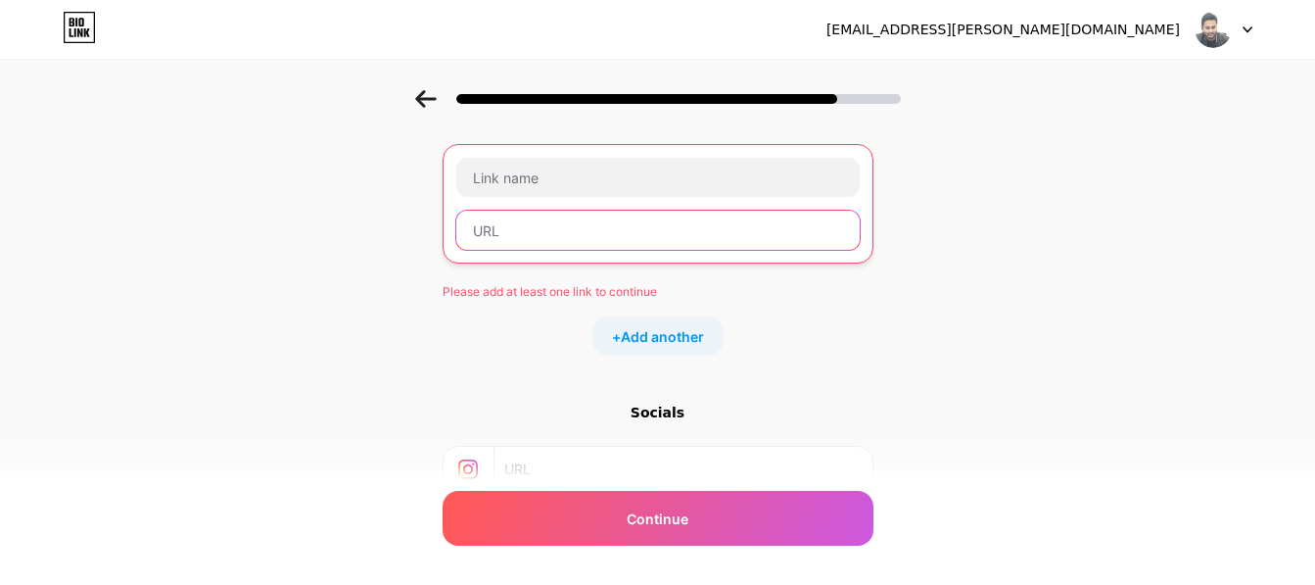
click at [544, 218] on input "text" at bounding box center [657, 230] width 403 height 39
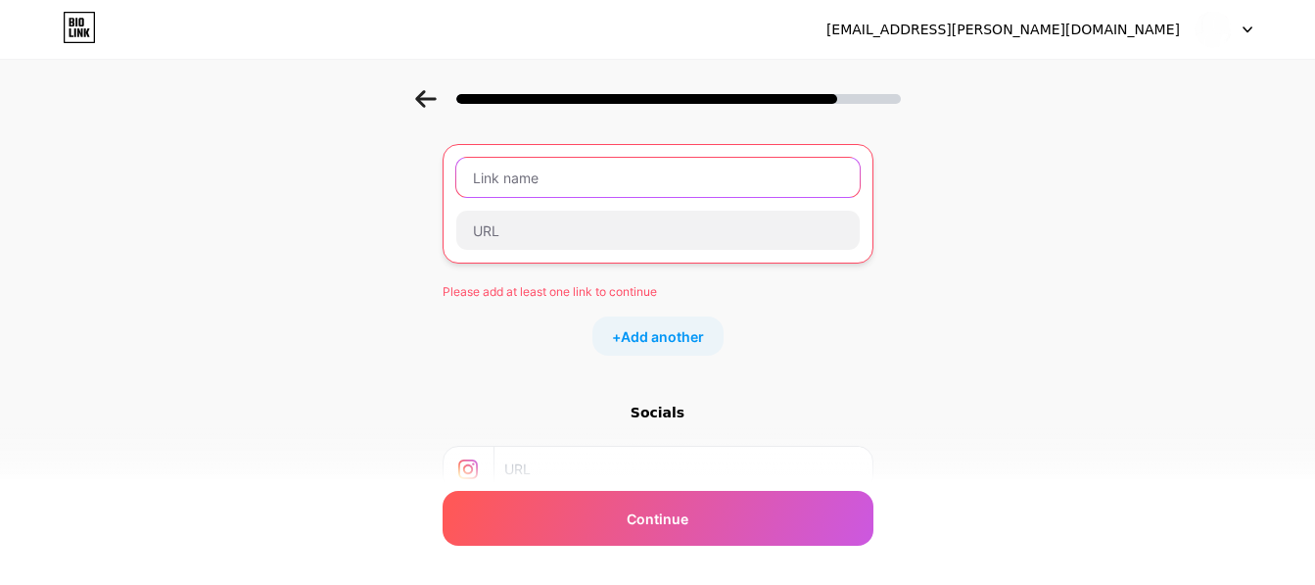
click at [554, 166] on input "text" at bounding box center [657, 177] width 403 height 39
type input ","
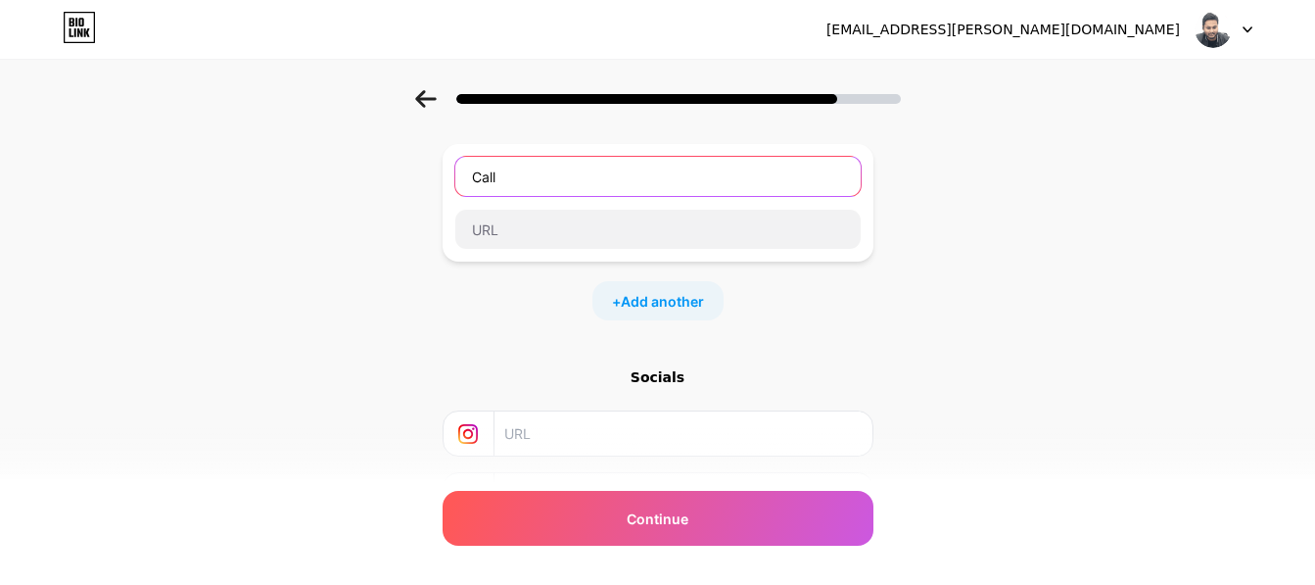
type input "Call"
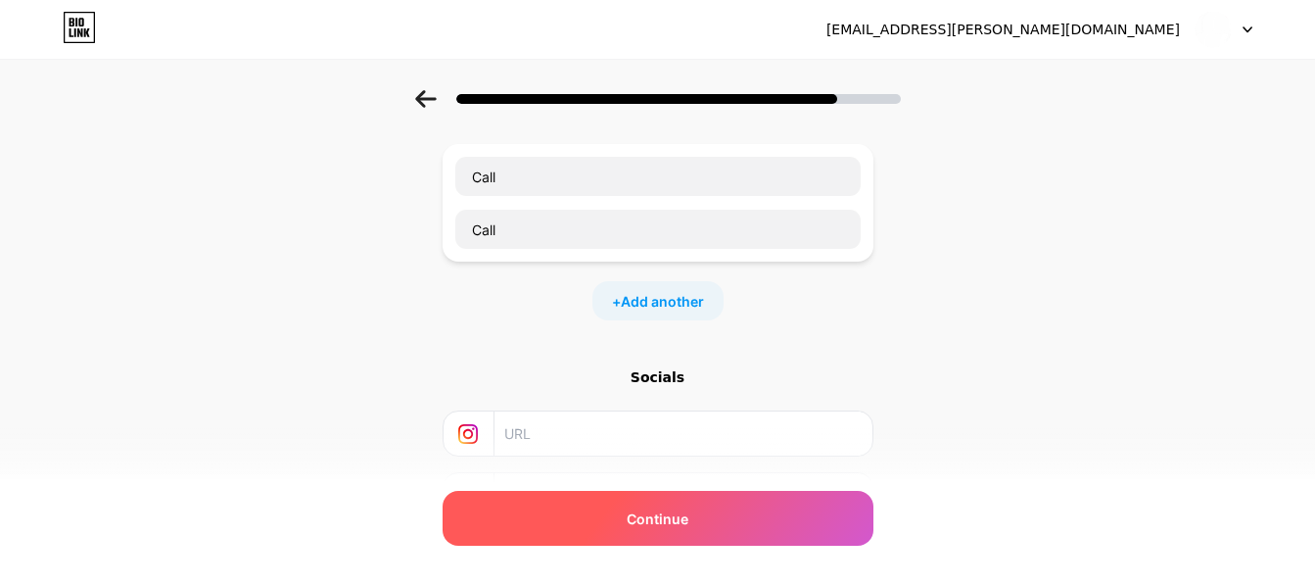
click at [585, 502] on div "Continue" at bounding box center [658, 518] width 431 height 55
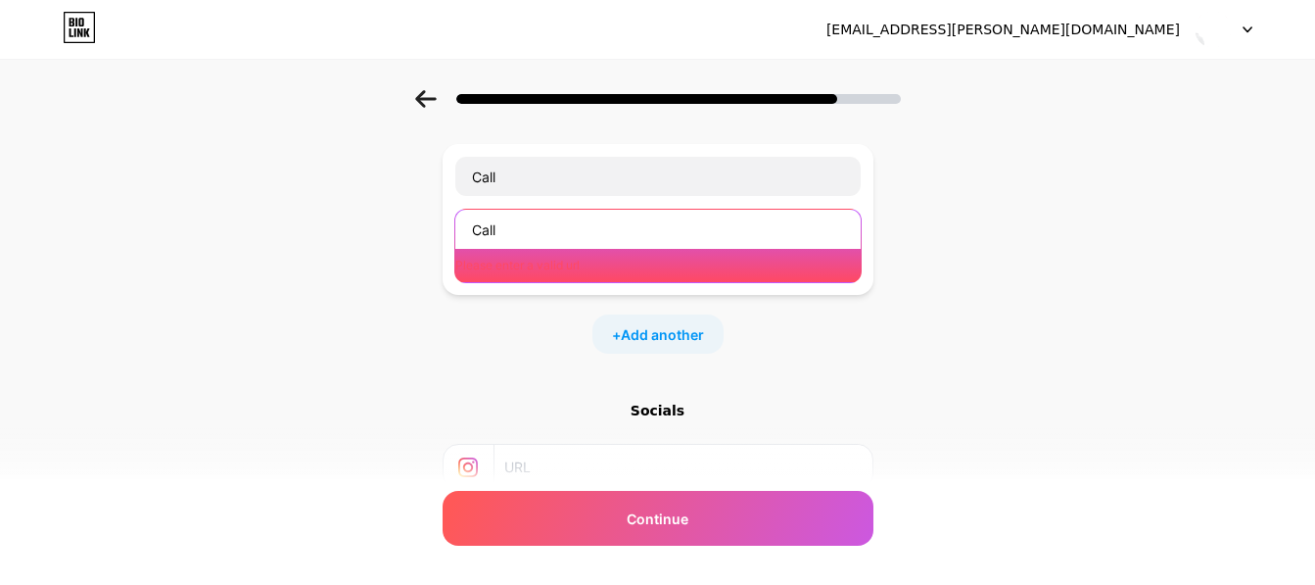
click at [590, 237] on input "Call" at bounding box center [657, 229] width 405 height 39
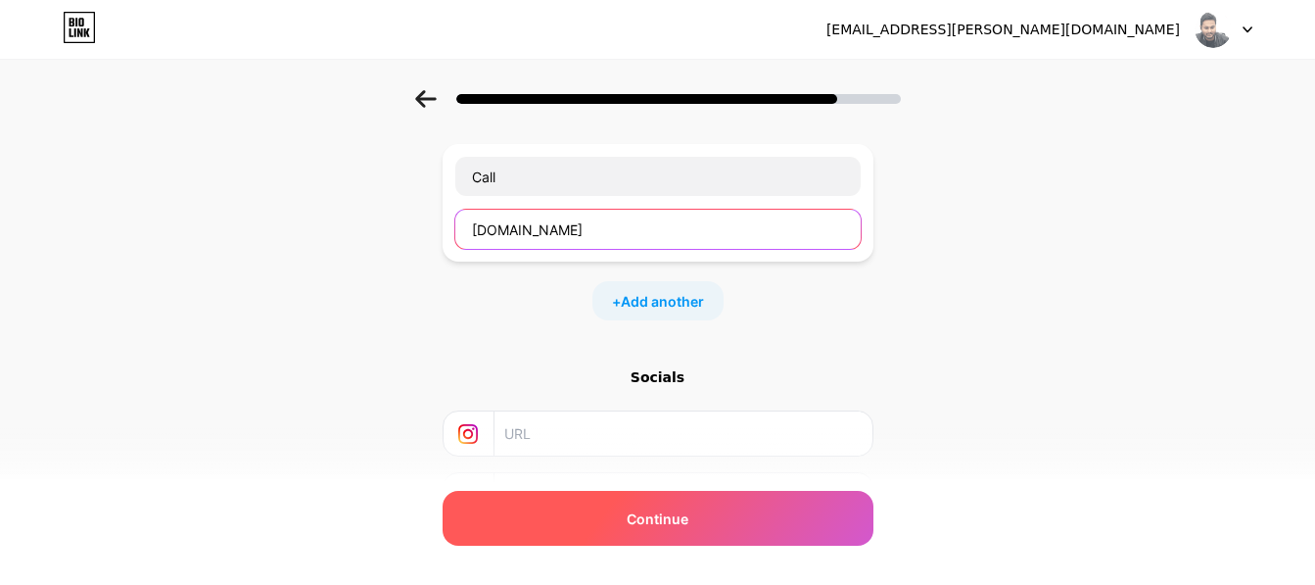
type input "Call.com"
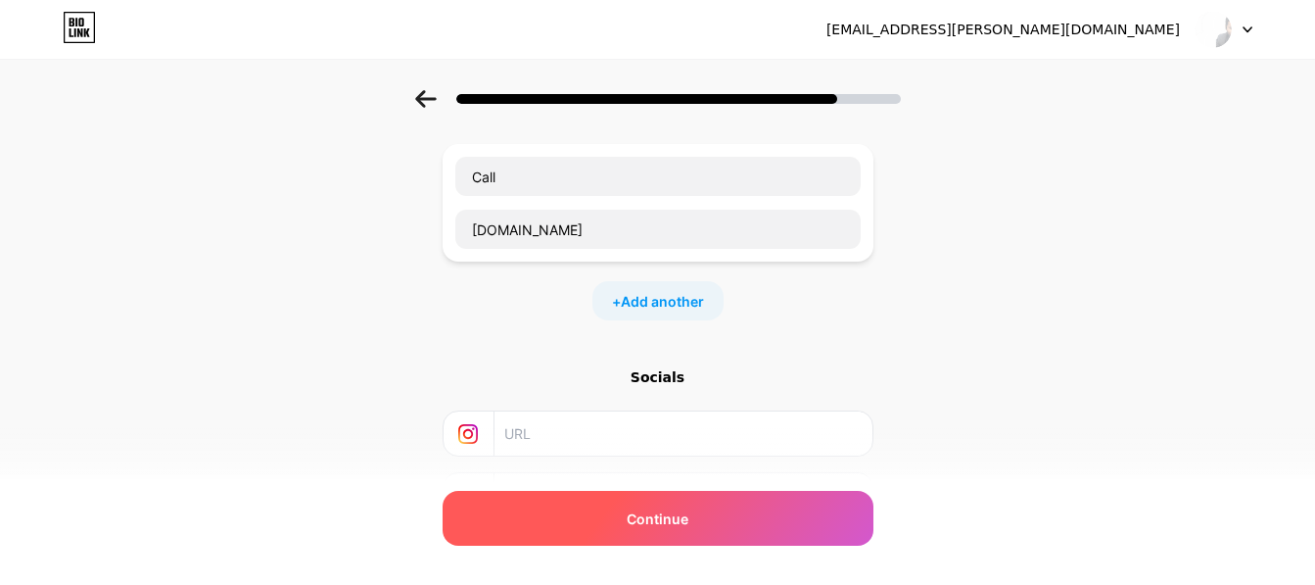
click at [656, 523] on span "Continue" at bounding box center [658, 518] width 62 height 21
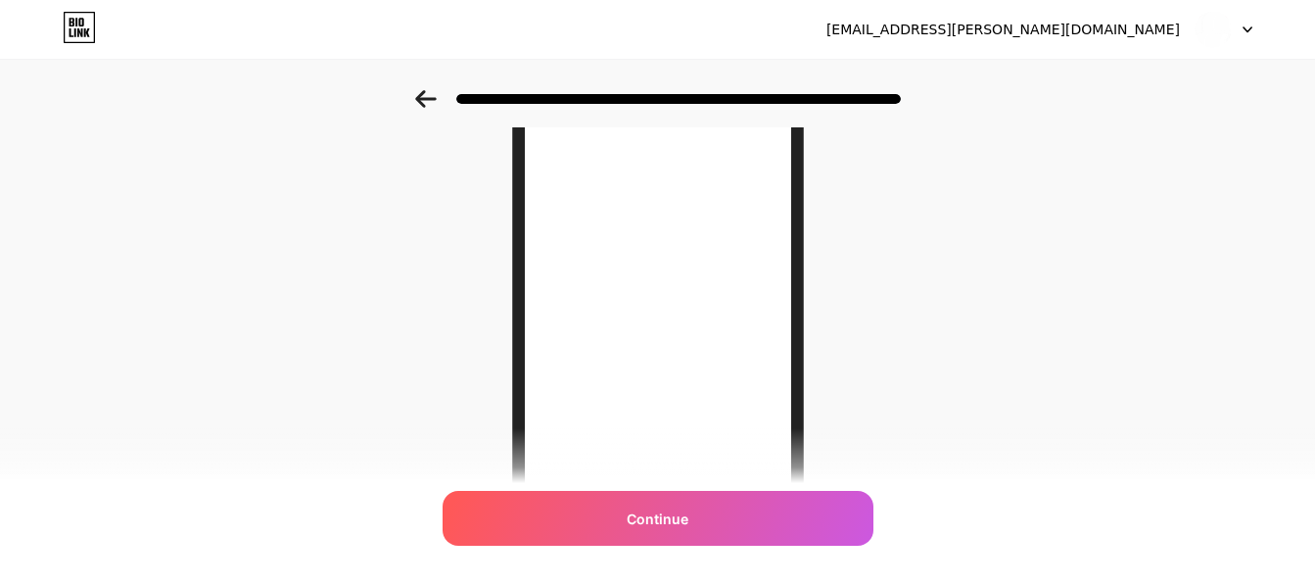
scroll to position [132, 0]
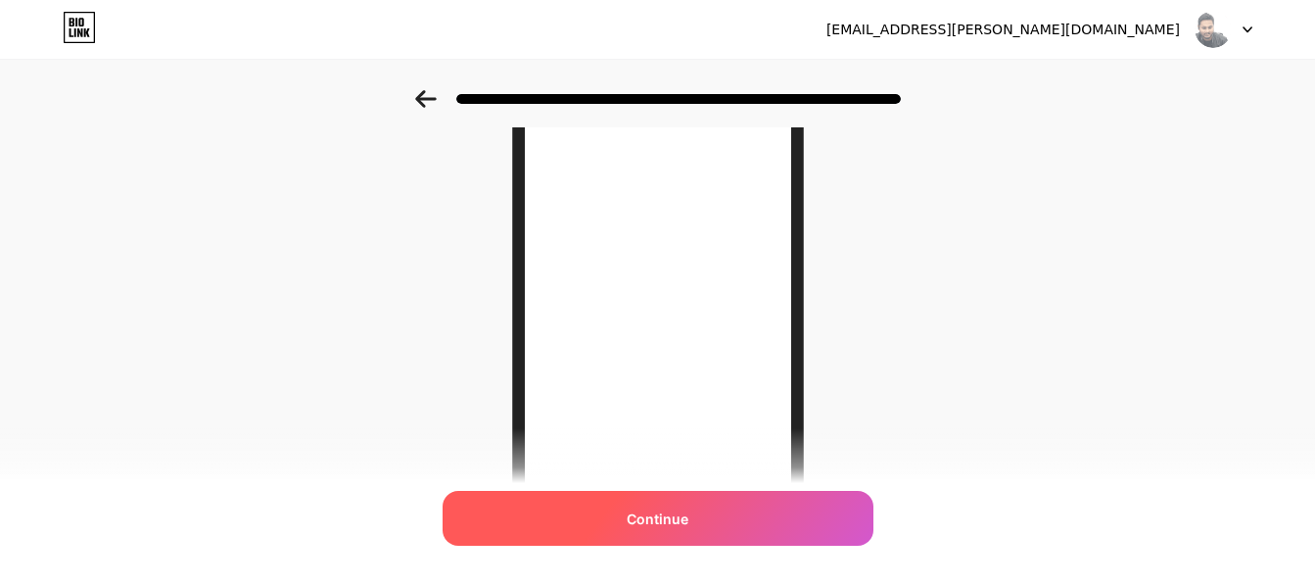
click at [710, 519] on div "Continue" at bounding box center [658, 518] width 431 height 55
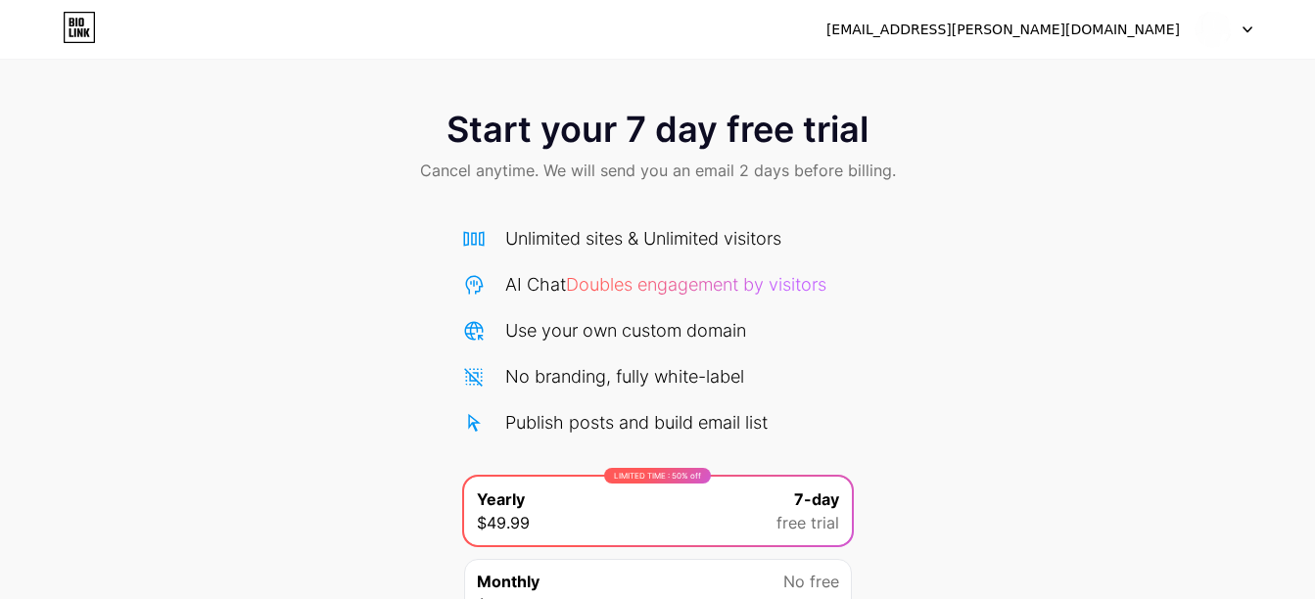
click at [67, 22] on icon at bounding box center [79, 27] width 33 height 31
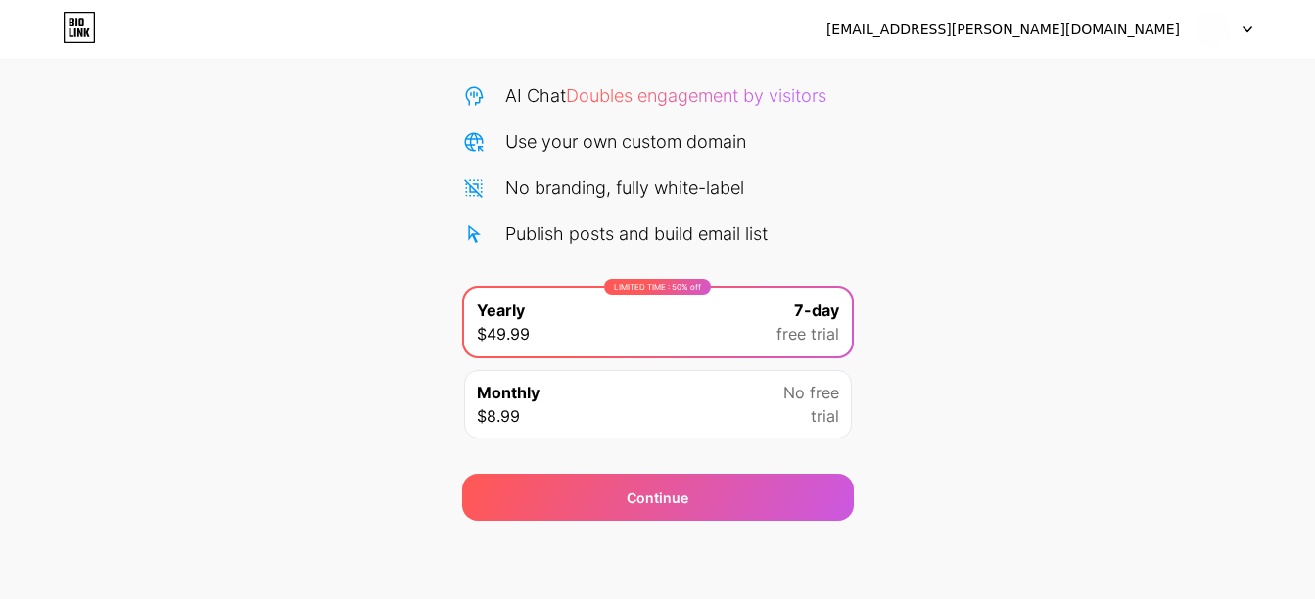
click at [734, 393] on div "Monthly $8.99 No free trial" at bounding box center [658, 404] width 388 height 69
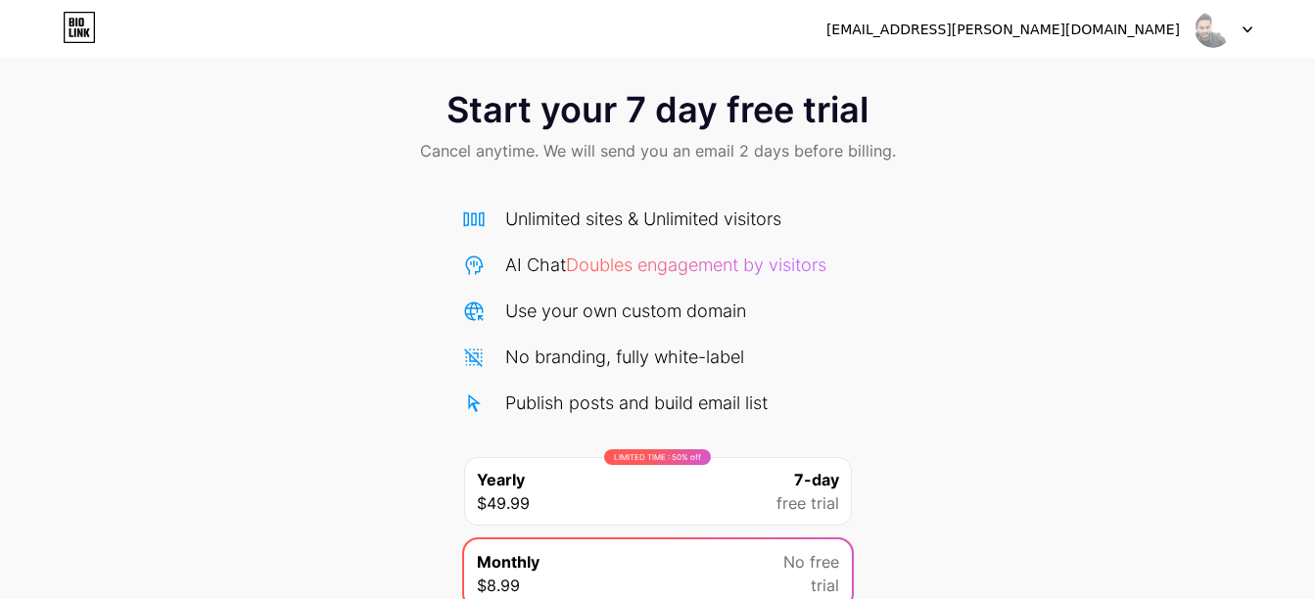
scroll to position [0, 0]
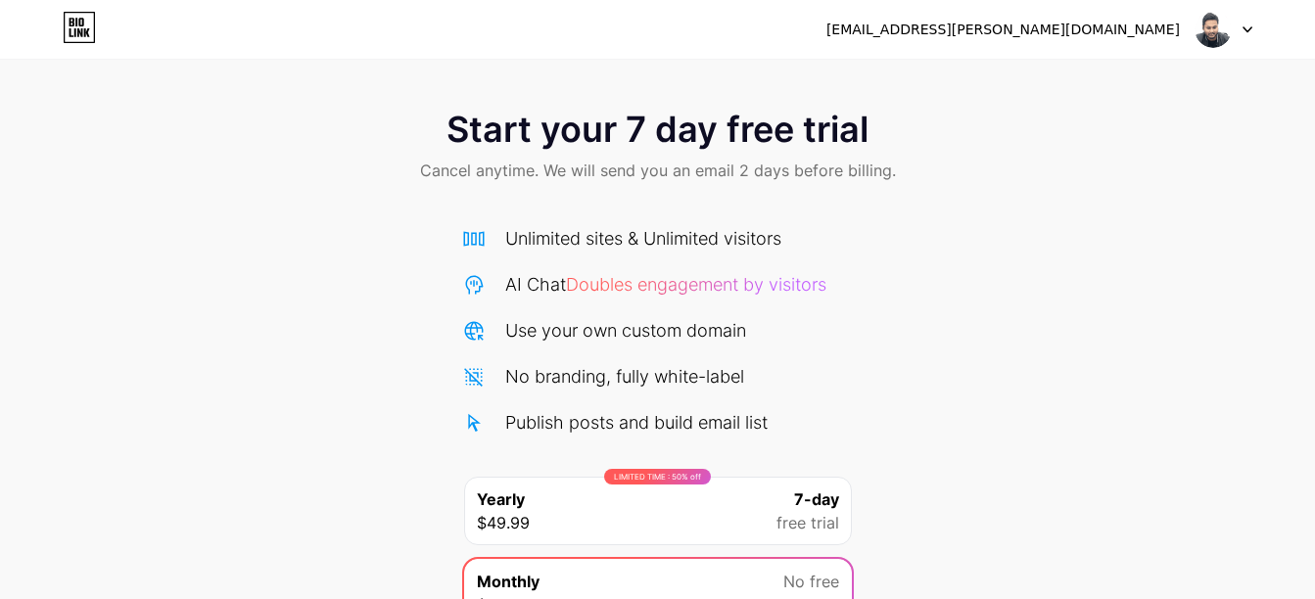
click at [1227, 37] on img at bounding box center [1213, 29] width 37 height 37
click at [858, 293] on div "Start your 7 day free trial Cancel anytime. We will send you an email 2 days be…" at bounding box center [657, 400] width 1315 height 620
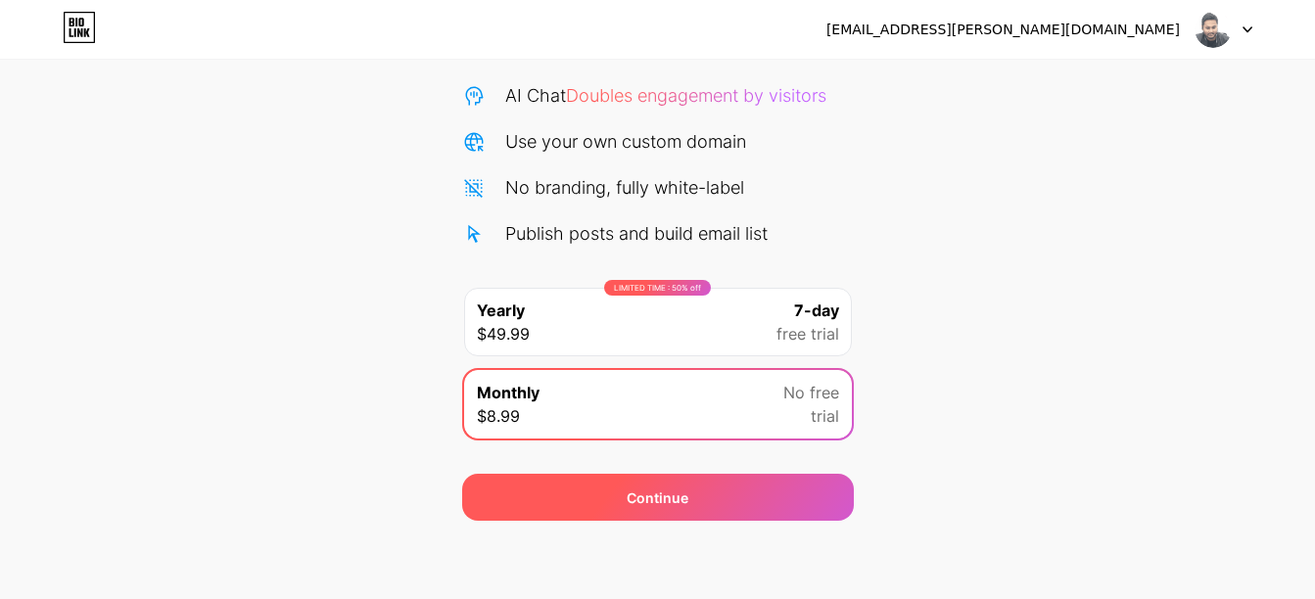
click at [634, 517] on div "Continue" at bounding box center [658, 497] width 392 height 47
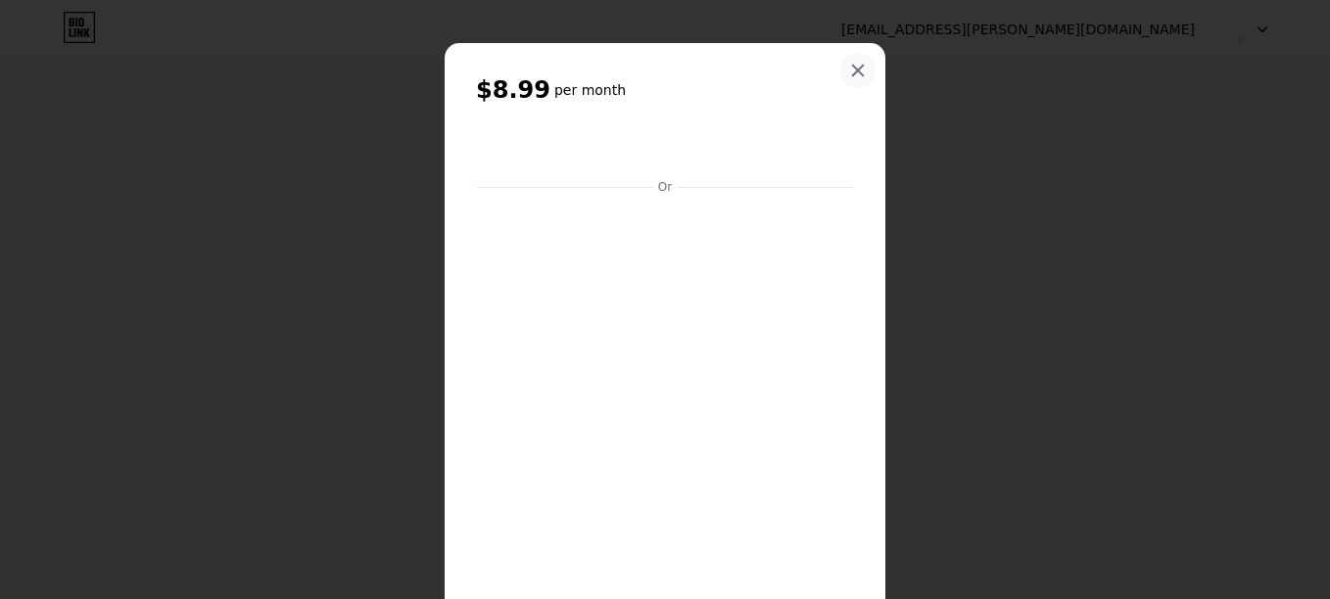
click at [854, 73] on icon at bounding box center [858, 71] width 11 height 11
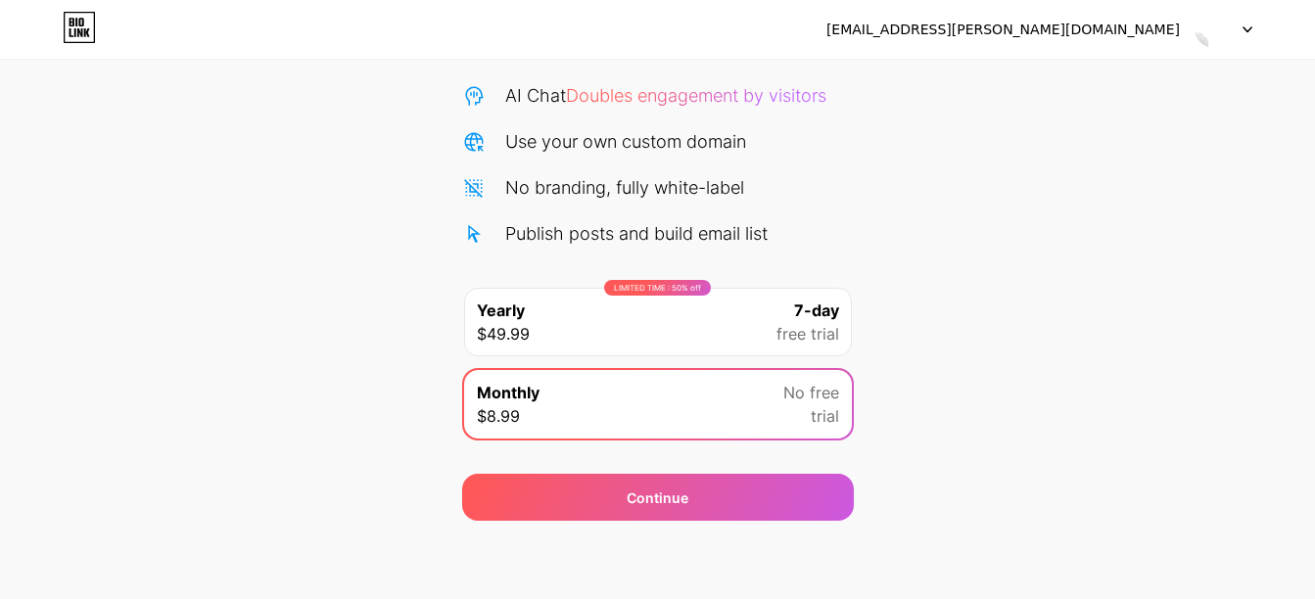
scroll to position [0, 0]
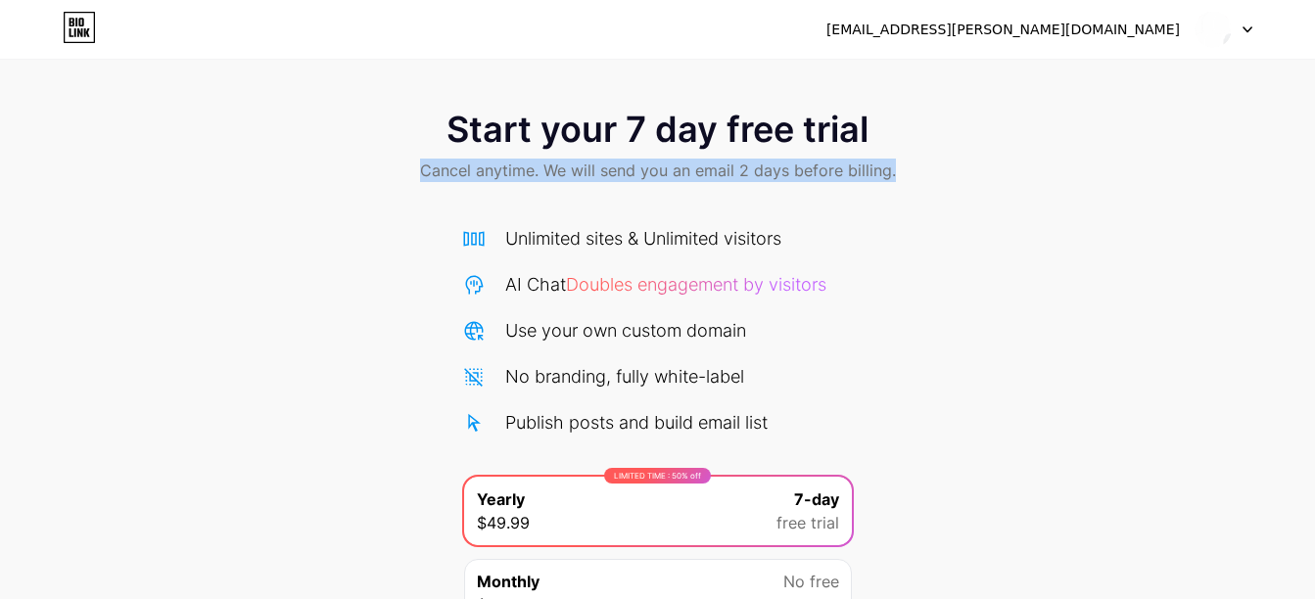
drag, startPoint x: 416, startPoint y: 173, endPoint x: 924, endPoint y: 164, distance: 508.3
click at [924, 164] on div "Start your 7 day free trial Cancel anytime. We will send you an email 2 days be…" at bounding box center [657, 148] width 1315 height 116
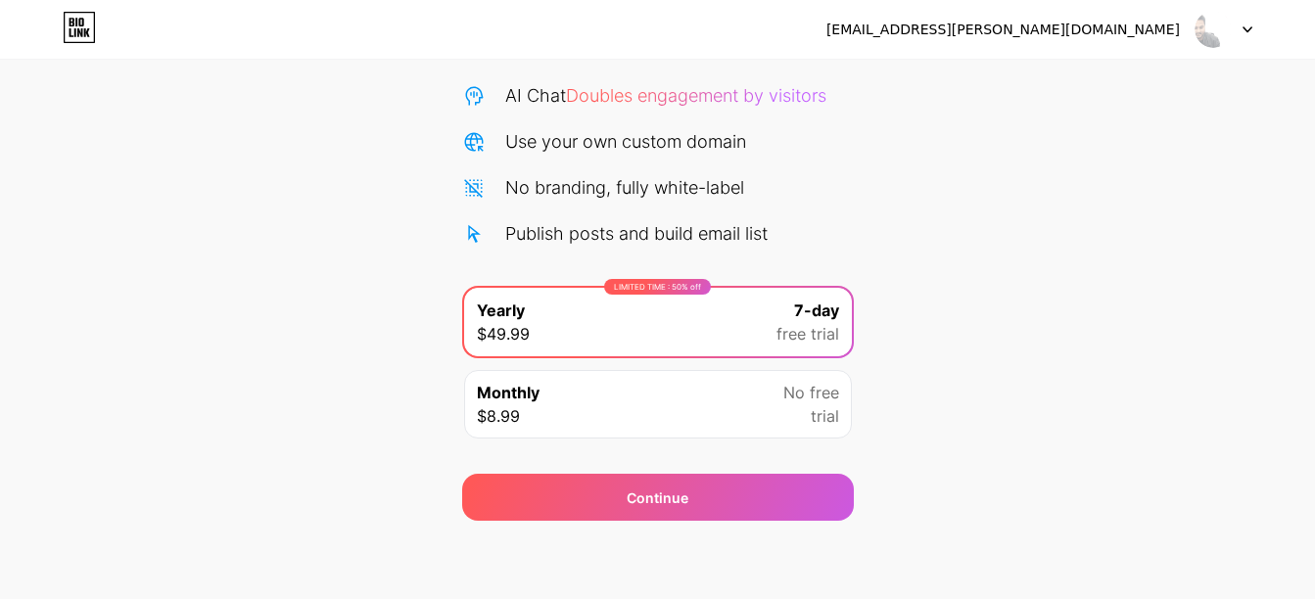
click at [691, 386] on div "Monthly $8.99 No free trial" at bounding box center [658, 404] width 388 height 69
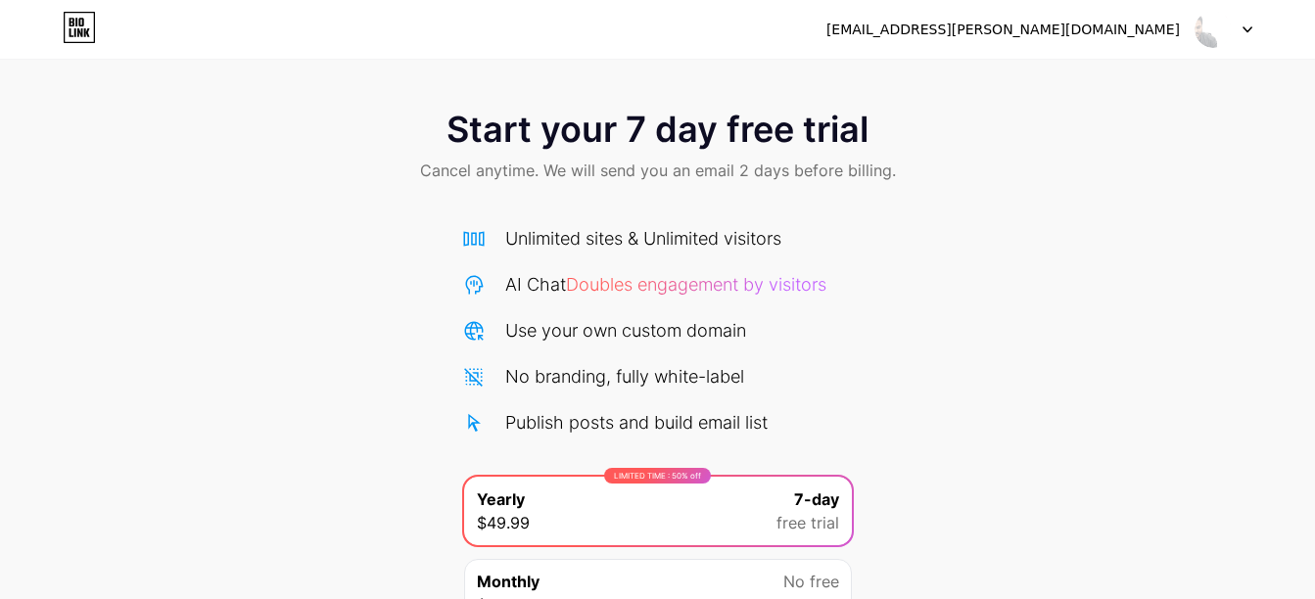
click at [93, 32] on icon at bounding box center [79, 27] width 33 height 31
